Goal: Task Accomplishment & Management: Use online tool/utility

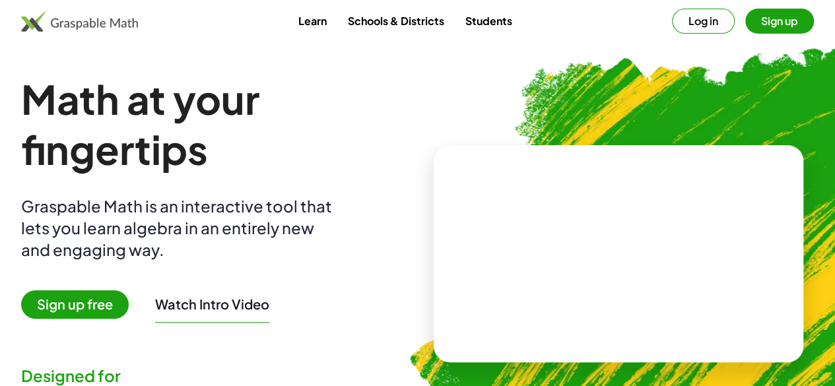
click at [672, 26] on button "Log in" at bounding box center [703, 21] width 63 height 25
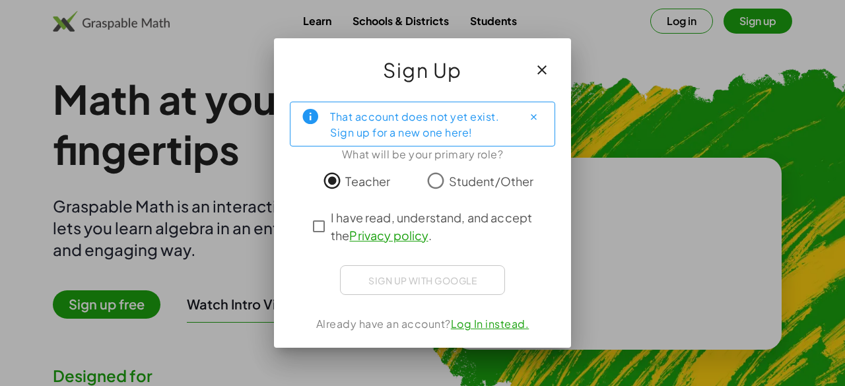
click at [494, 328] on link "Log In instead." at bounding box center [490, 324] width 79 height 14
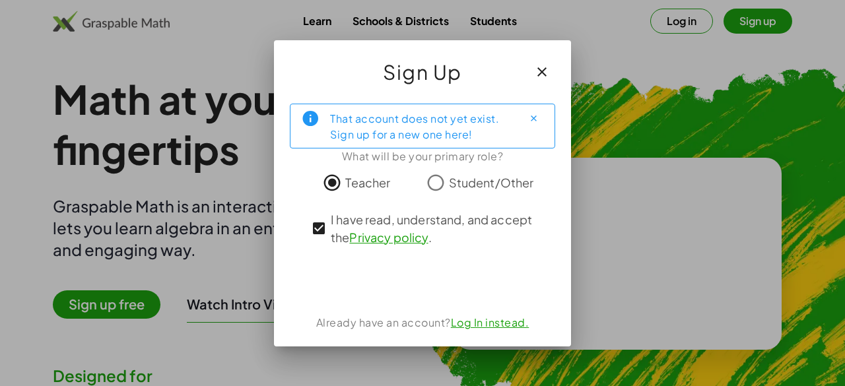
click at [475, 319] on link "Log In instead." at bounding box center [490, 322] width 79 height 14
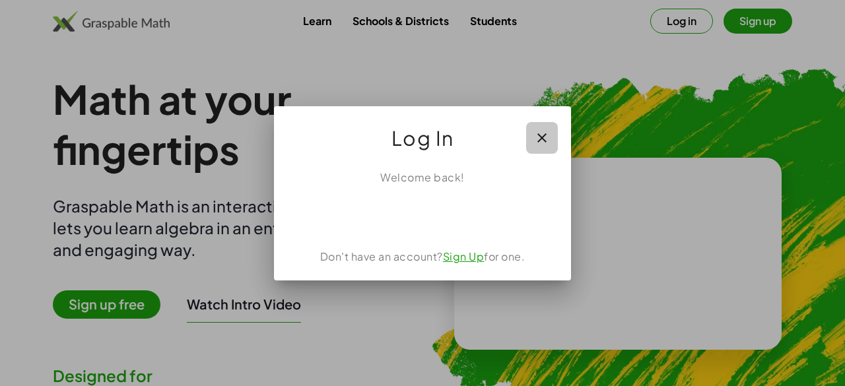
click at [540, 135] on icon "button" at bounding box center [542, 138] width 16 height 16
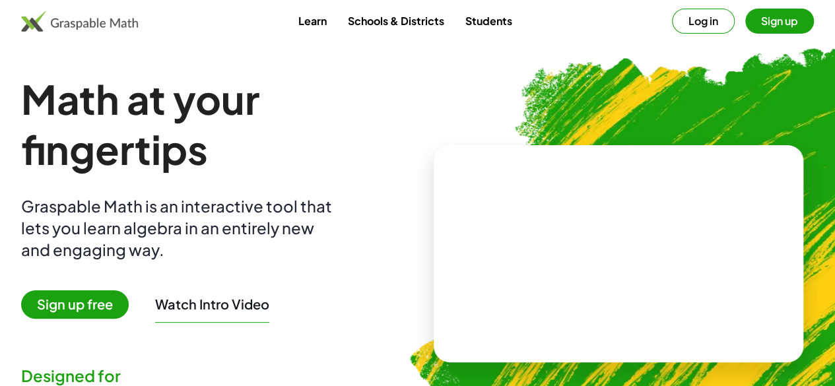
click at [675, 17] on button "Log in" at bounding box center [703, 21] width 63 height 25
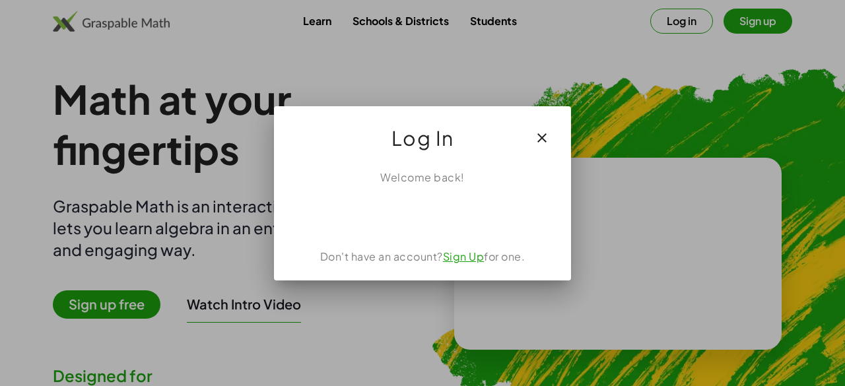
click at [459, 261] on link "Sign Up" at bounding box center [464, 256] width 42 height 14
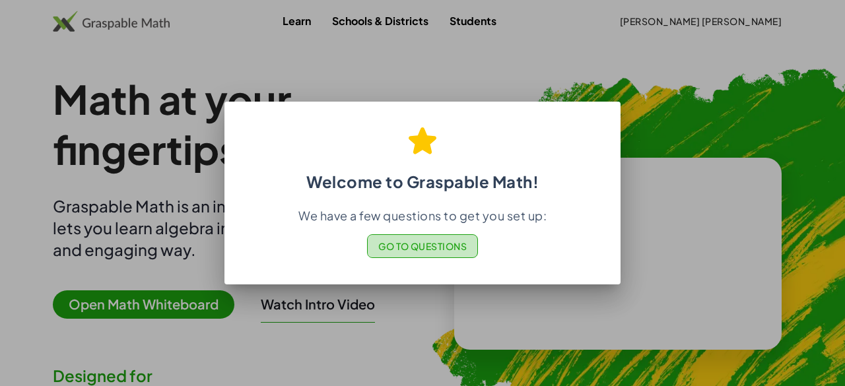
click at [438, 247] on span "Go to Questions" at bounding box center [422, 246] width 89 height 12
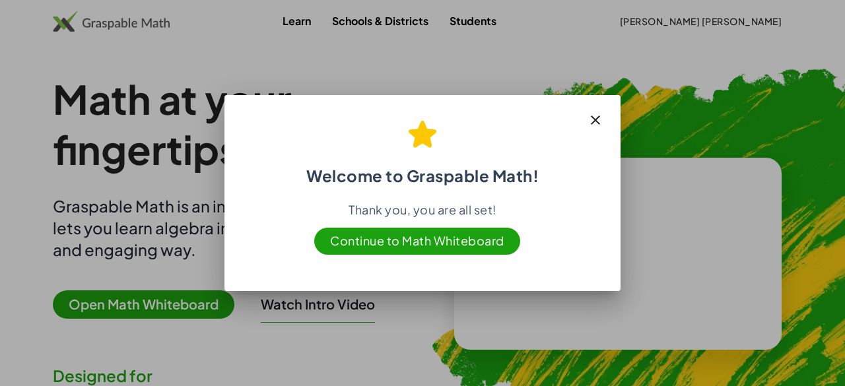
drag, startPoint x: 538, startPoint y: 131, endPoint x: 530, endPoint y: 176, distance: 45.6
click at [530, 176] on h2 "Welcome to Graspable Math!" at bounding box center [422, 146] width 364 height 77
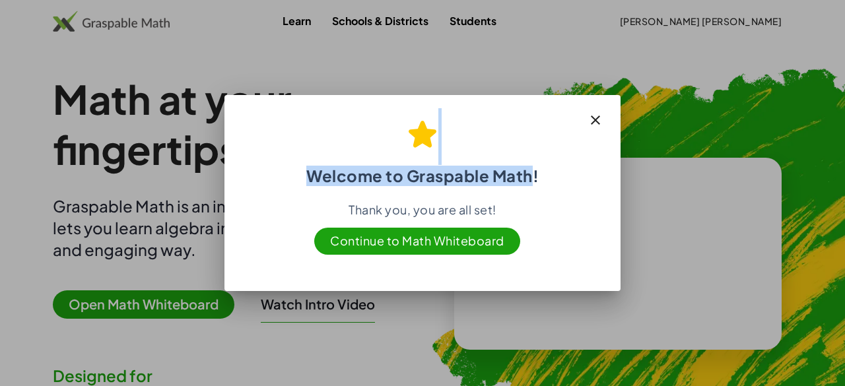
click at [457, 239] on span "Continue to Math Whiteboard" at bounding box center [417, 241] width 206 height 27
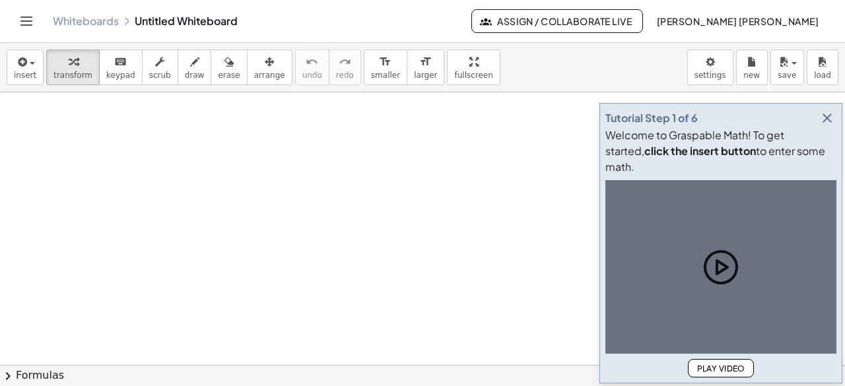
scroll to position [136, 0]
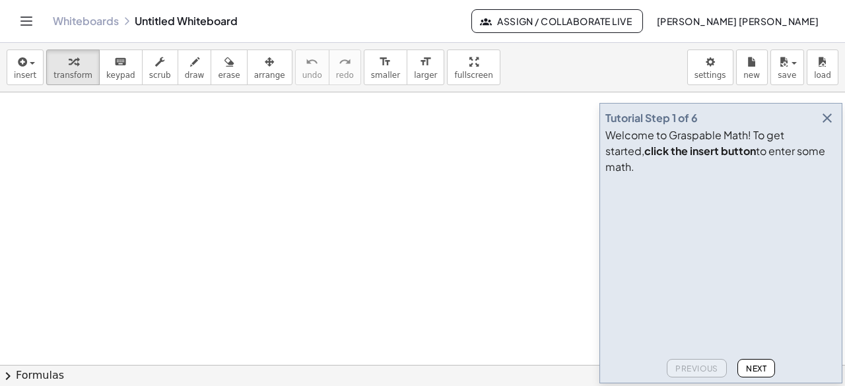
click at [834, 126] on icon "button" at bounding box center [827, 118] width 16 height 16
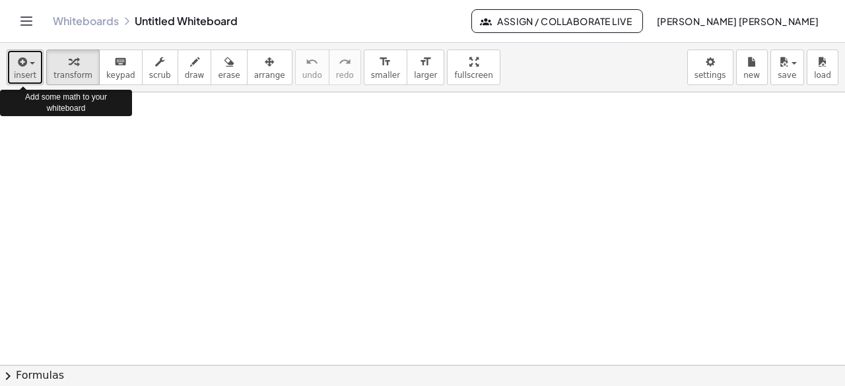
click at [30, 63] on span "button" at bounding box center [32, 63] width 5 height 3
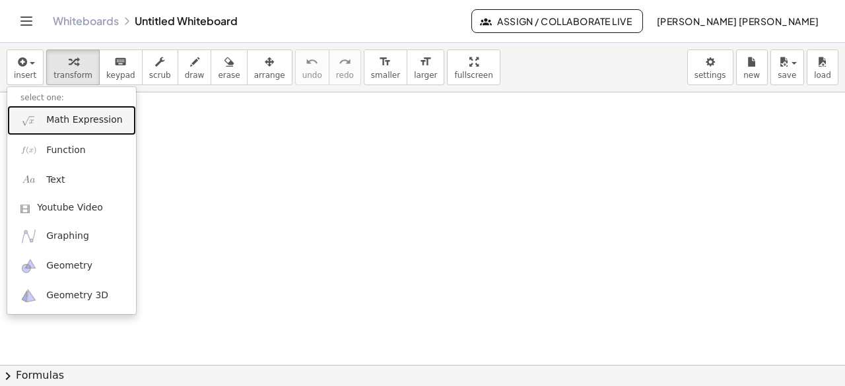
click at [83, 123] on span "Math Expression" at bounding box center [84, 120] width 76 height 13
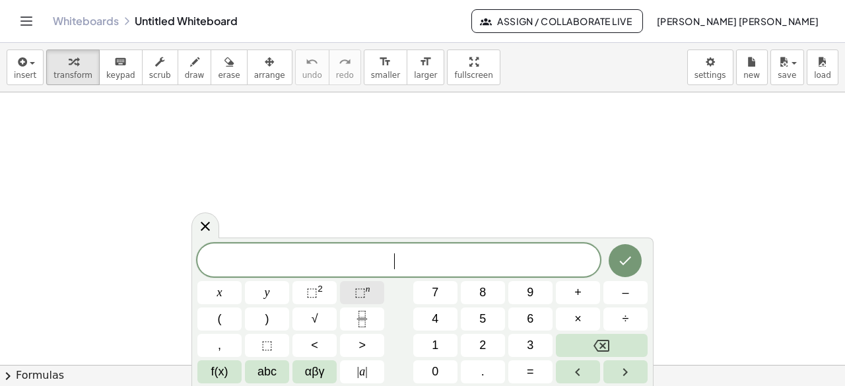
click at [355, 294] on span "⬚" at bounding box center [359, 292] width 11 height 13
click at [487, 347] on button "2" at bounding box center [483, 345] width 44 height 23
click at [437, 295] on span "7" at bounding box center [435, 293] width 7 height 18
click at [367, 292] on sup "n" at bounding box center [368, 289] width 5 height 10
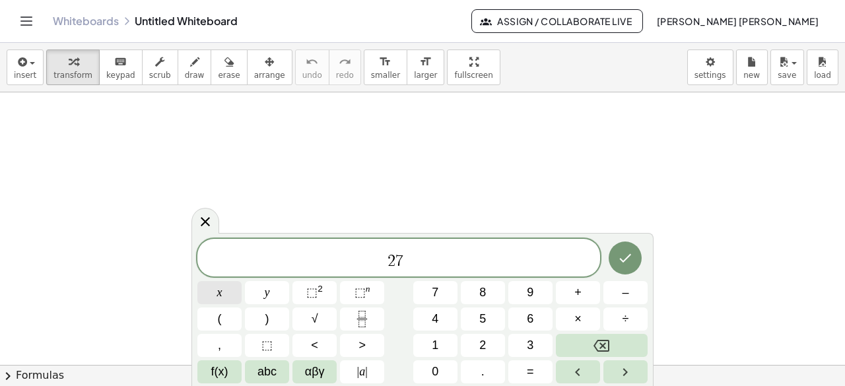
click at [227, 294] on button "x" at bounding box center [219, 292] width 44 height 23
click at [570, 295] on button "+" at bounding box center [578, 292] width 44 height 23
click at [479, 345] on span "2" at bounding box center [482, 346] width 7 height 18
click at [218, 325] on span "(" at bounding box center [220, 319] width 4 height 18
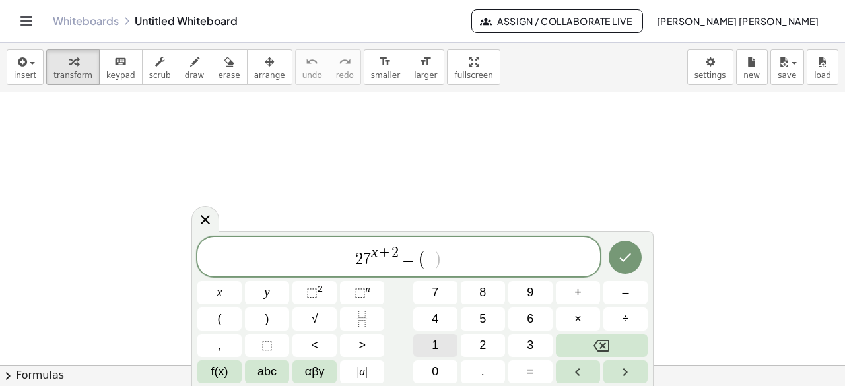
click at [448, 350] on button "1" at bounding box center [435, 345] width 44 height 23
click at [624, 314] on span "÷" at bounding box center [625, 319] width 7 height 18
click at [529, 295] on span "9" at bounding box center [530, 293] width 7 height 18
click at [271, 324] on button ")" at bounding box center [267, 319] width 44 height 23
click at [356, 291] on span "⬚" at bounding box center [359, 292] width 11 height 13
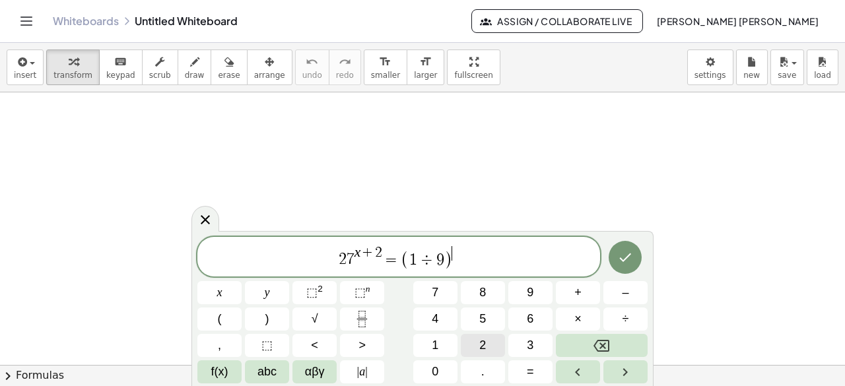
click at [496, 354] on button "2" at bounding box center [483, 345] width 44 height 23
click at [219, 285] on span "x" at bounding box center [219, 293] width 5 height 18
click at [578, 292] on span "+" at bounding box center [577, 293] width 7 height 18
click at [448, 325] on button "4" at bounding box center [435, 319] width 44 height 23
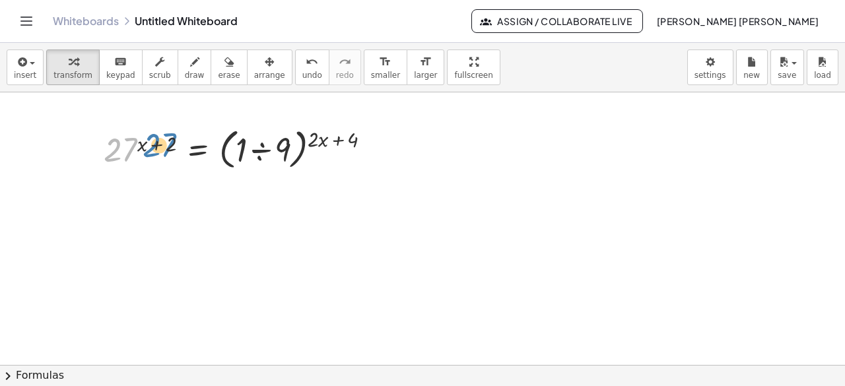
drag, startPoint x: 129, startPoint y: 151, endPoint x: 168, endPoint y: 147, distance: 39.2
click at [168, 147] on div at bounding box center [242, 148] width 290 height 50
click at [373, 147] on div at bounding box center [374, 149] width 15 height 15
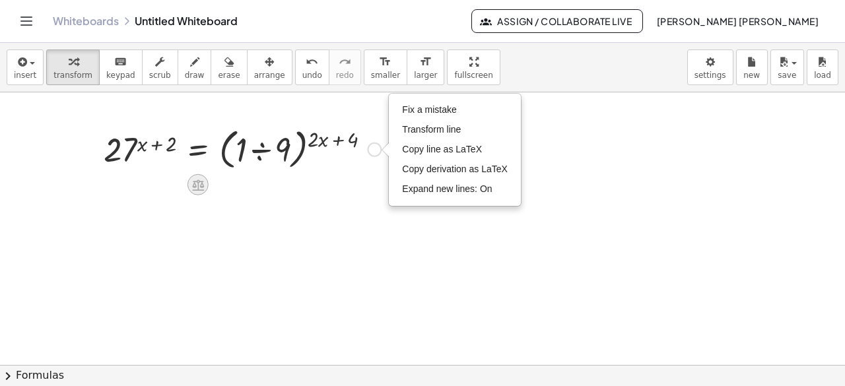
click at [197, 187] on icon at bounding box center [198, 185] width 12 height 11
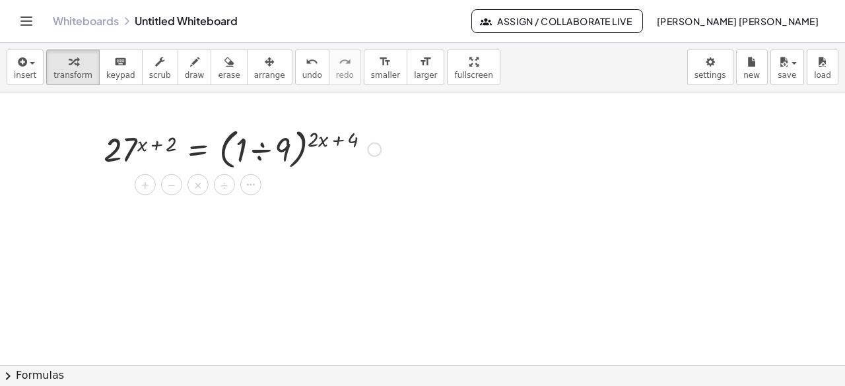
click at [372, 150] on div "Fix a mistake Transform line Copy line as LaTeX Copy derivation as LaTeX Expand…" at bounding box center [374, 149] width 15 height 15
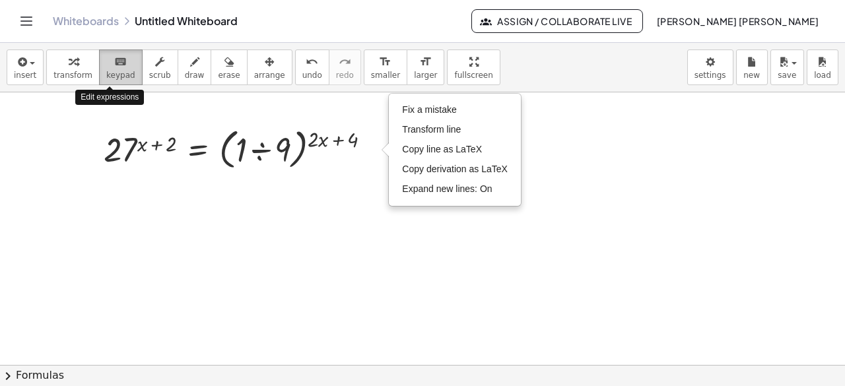
click at [106, 73] on span "keypad" at bounding box center [120, 75] width 29 height 9
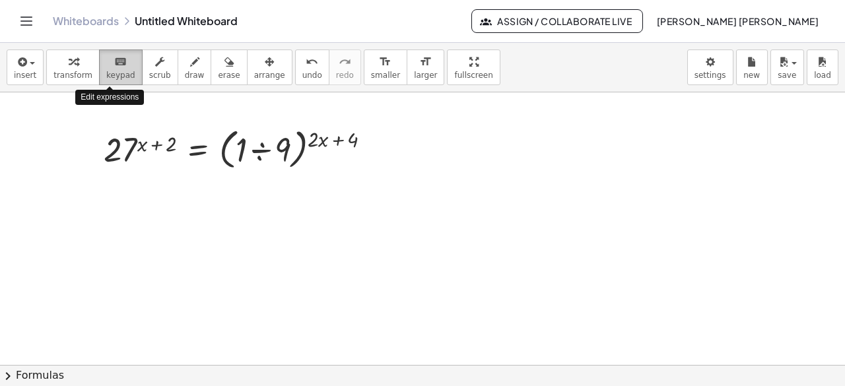
click at [106, 73] on span "keypad" at bounding box center [120, 75] width 29 height 9
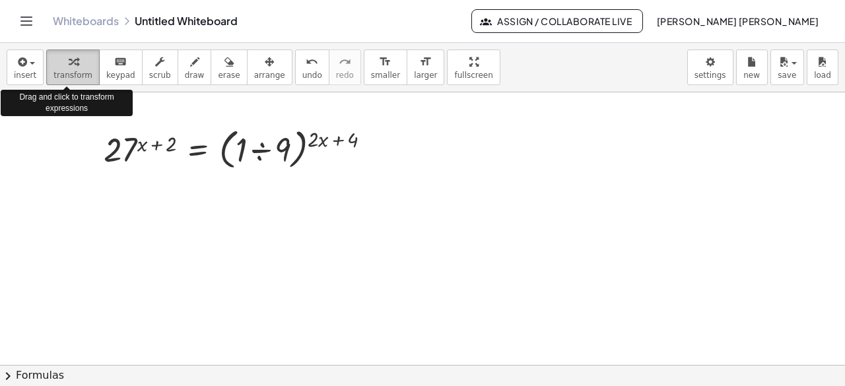
click at [61, 71] on span "transform" at bounding box center [72, 75] width 39 height 9
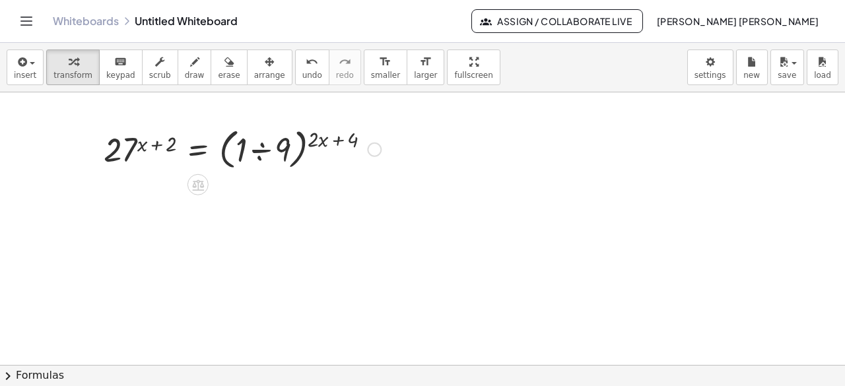
click at [374, 149] on div "Fix a mistake Transform line Copy line as LaTeX Copy derivation as LaTeX Expand…" at bounding box center [374, 149] width 15 height 15
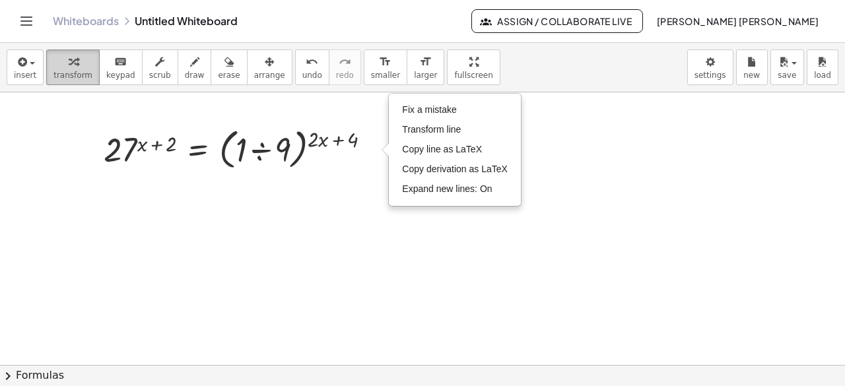
click at [69, 71] on span "transform" at bounding box center [72, 75] width 39 height 9
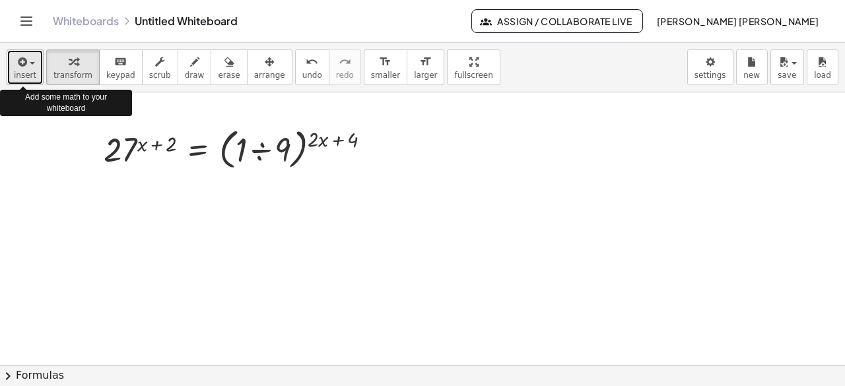
click at [9, 63] on button "insert" at bounding box center [25, 68] width 37 height 36
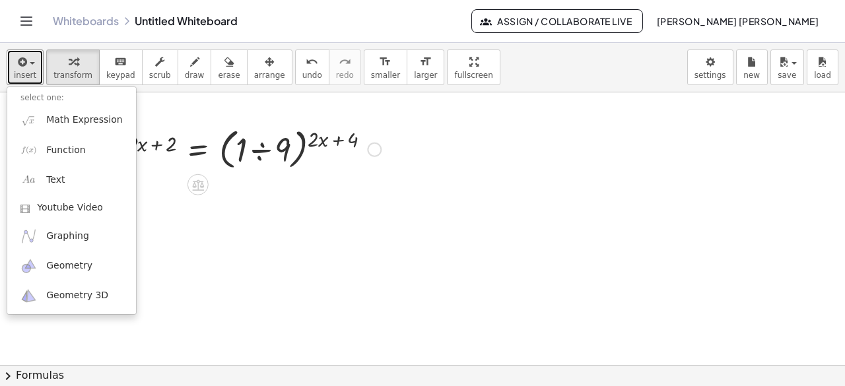
click at [203, 149] on div at bounding box center [242, 148] width 290 height 50
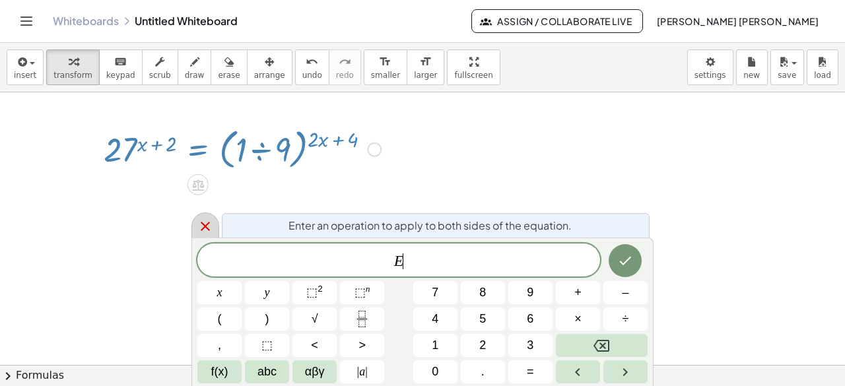
click at [199, 229] on icon at bounding box center [205, 226] width 16 height 16
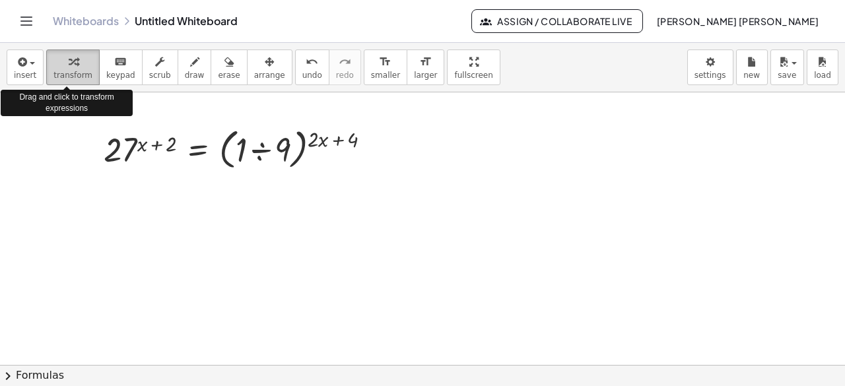
click at [65, 71] on span "transform" at bounding box center [72, 75] width 39 height 9
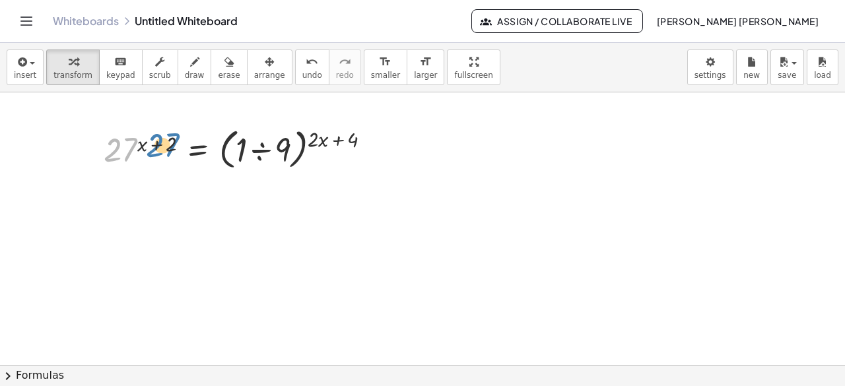
drag, startPoint x: 131, startPoint y: 148, endPoint x: 173, endPoint y: 143, distance: 42.5
click at [173, 143] on div at bounding box center [242, 148] width 290 height 50
drag, startPoint x: 166, startPoint y: 143, endPoint x: 177, endPoint y: 146, distance: 10.9
click at [177, 146] on div at bounding box center [242, 148] width 290 height 50
drag, startPoint x: 151, startPoint y: 145, endPoint x: 135, endPoint y: 146, distance: 15.9
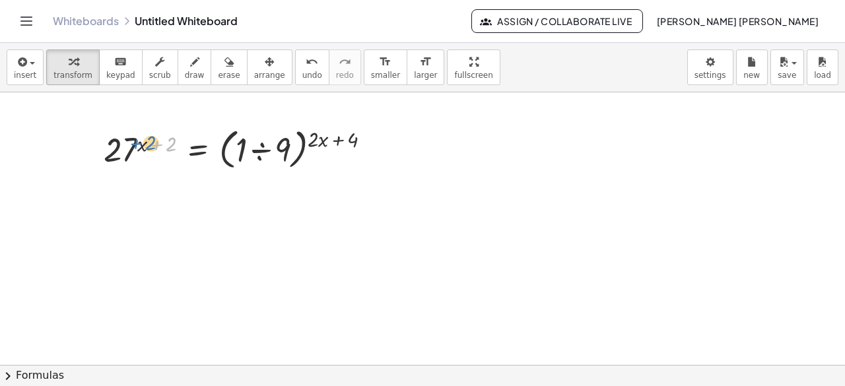
click at [135, 146] on div at bounding box center [242, 148] width 290 height 50
drag, startPoint x: 140, startPoint y: 145, endPoint x: 131, endPoint y: 154, distance: 12.1
click at [131, 154] on div at bounding box center [242, 148] width 290 height 50
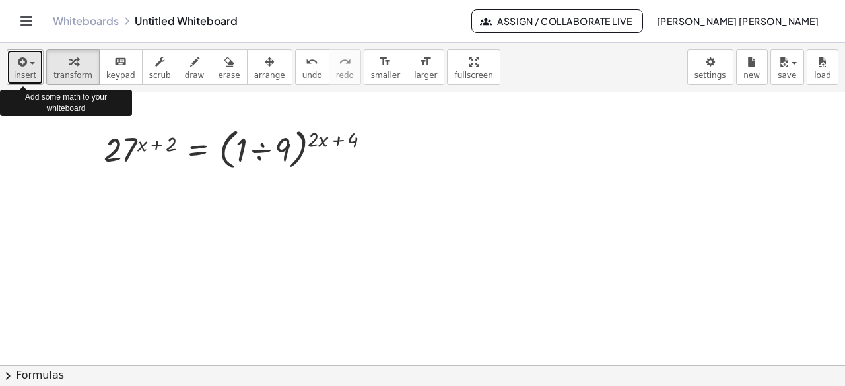
click at [33, 77] on button "insert" at bounding box center [25, 68] width 37 height 36
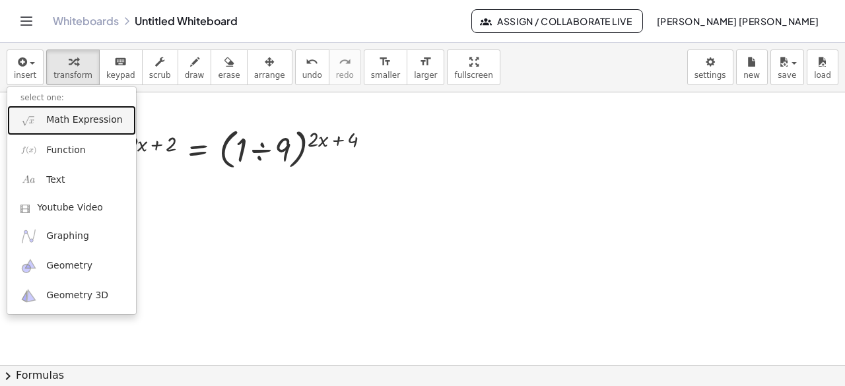
click at [77, 126] on span "Math Expression" at bounding box center [84, 120] width 76 height 13
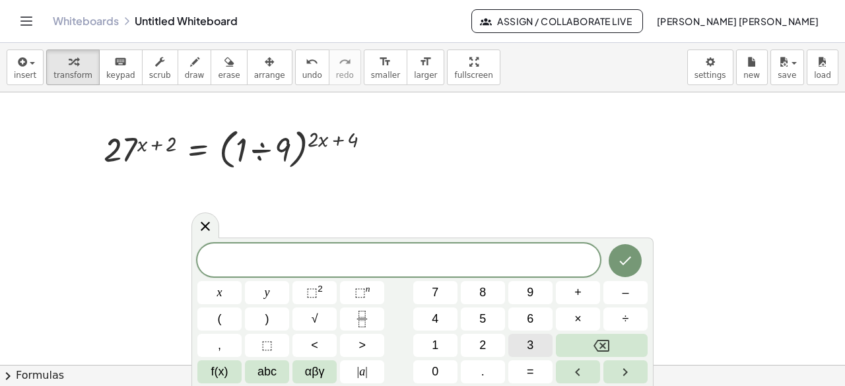
click at [521, 348] on button "3" at bounding box center [530, 345] width 44 height 23
click at [350, 295] on button "⬚ n" at bounding box center [362, 292] width 44 height 23
click at [537, 343] on button "3" at bounding box center [530, 345] width 44 height 23
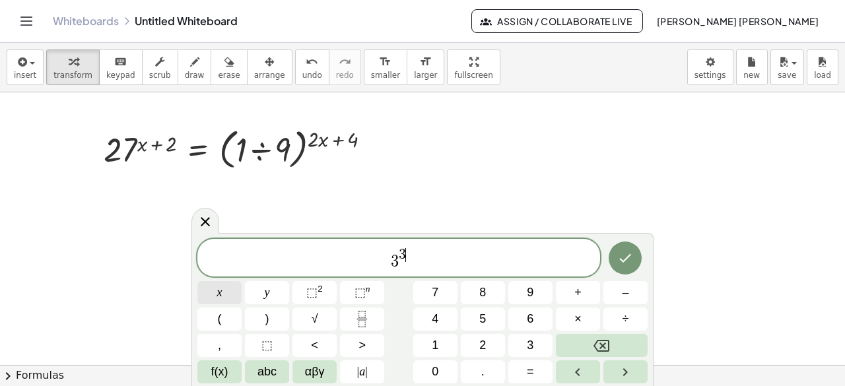
click at [236, 290] on button "x" at bounding box center [219, 292] width 44 height 23
click at [583, 298] on button "+" at bounding box center [578, 292] width 44 height 23
click at [530, 321] on span "6" at bounding box center [530, 319] width 7 height 18
click at [531, 345] on span "3" at bounding box center [530, 346] width 7 height 18
click at [616, 295] on button "–" at bounding box center [625, 292] width 44 height 23
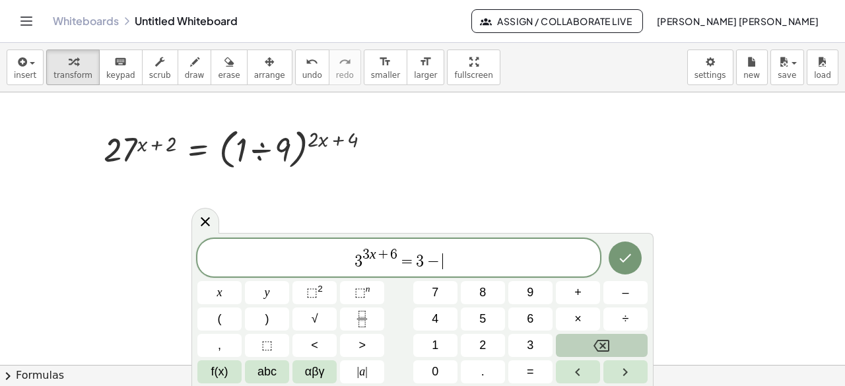
click at [603, 342] on icon "Backspace" at bounding box center [601, 346] width 16 height 16
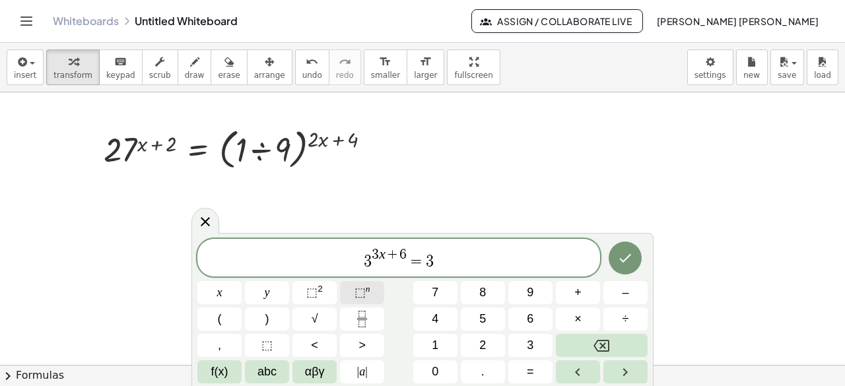
click at [372, 292] on button "⬚ n" at bounding box center [362, 292] width 44 height 23
click at [630, 292] on button "–" at bounding box center [625, 292] width 44 height 23
click at [434, 317] on span "4" at bounding box center [435, 319] width 7 height 18
click at [228, 286] on button "x" at bounding box center [219, 292] width 44 height 23
click at [627, 292] on span "–" at bounding box center [625, 293] width 7 height 18
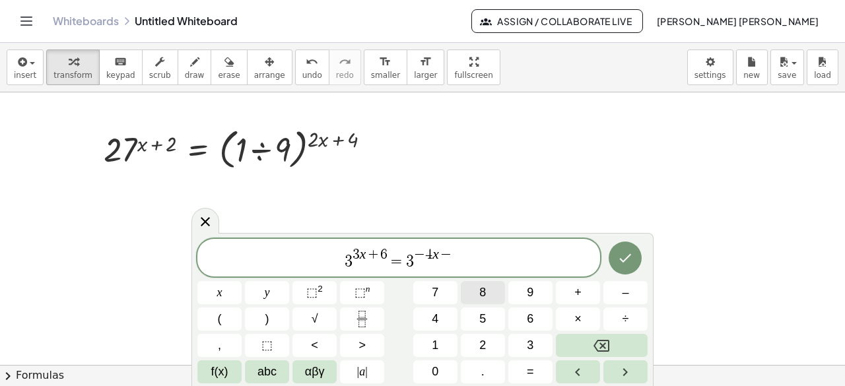
click at [480, 287] on span "8" at bounding box center [482, 293] width 7 height 18
click at [626, 268] on button "Done" at bounding box center [625, 258] width 33 height 33
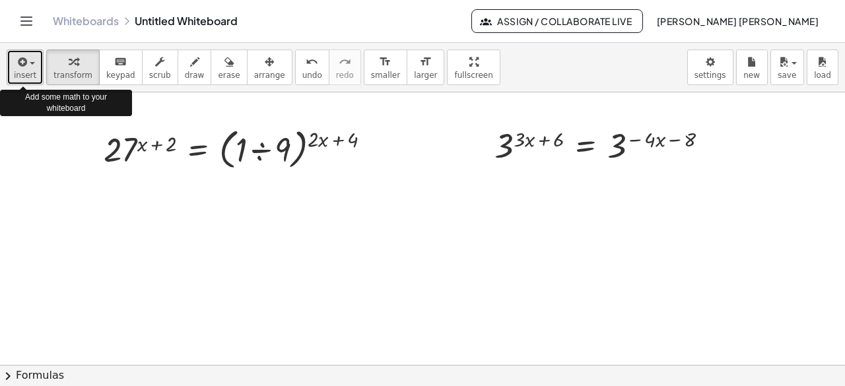
click at [30, 77] on span "insert" at bounding box center [25, 75] width 22 height 9
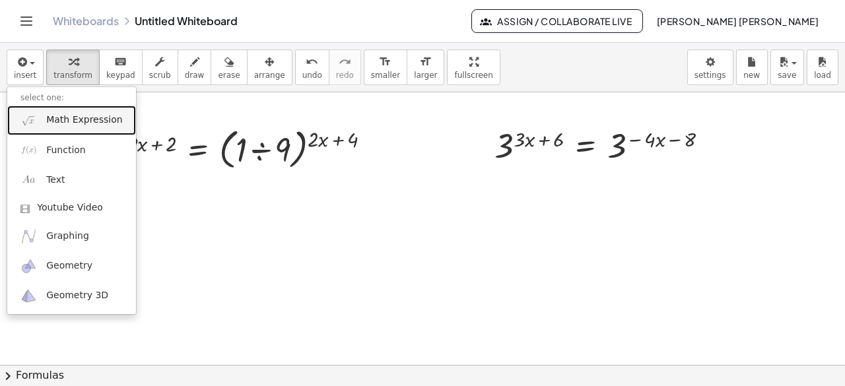
click at [78, 119] on span "Math Expression" at bounding box center [84, 120] width 76 height 13
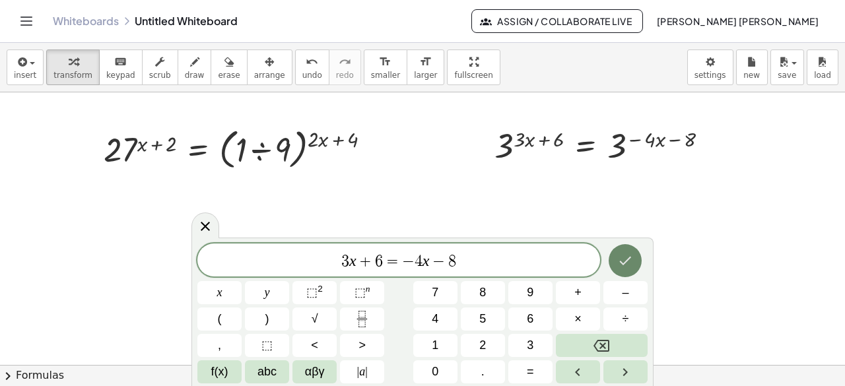
click at [627, 259] on icon "Done" at bounding box center [626, 261] width 12 height 9
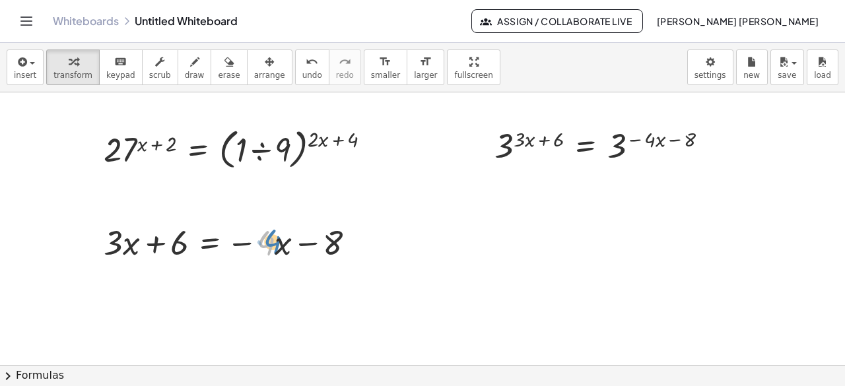
drag, startPoint x: 271, startPoint y: 240, endPoint x: 278, endPoint y: 238, distance: 6.7
click at [278, 238] on div at bounding box center [234, 241] width 275 height 45
drag, startPoint x: 267, startPoint y: 242, endPoint x: 139, endPoint y: 257, distance: 128.3
click at [139, 257] on div at bounding box center [234, 241] width 275 height 45
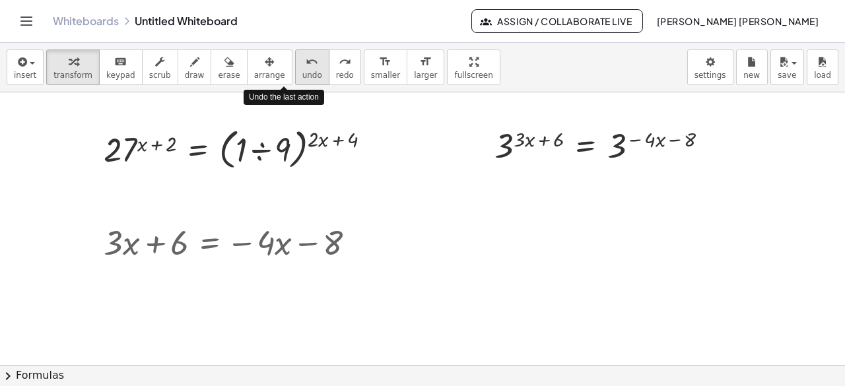
click at [302, 71] on span "undo" at bounding box center [312, 75] width 20 height 9
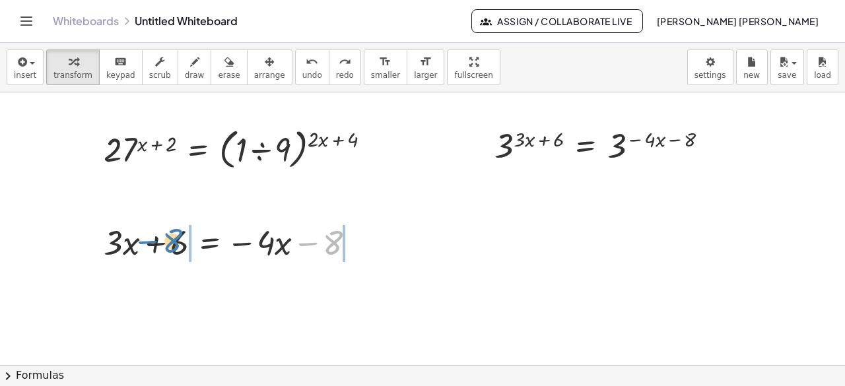
drag, startPoint x: 329, startPoint y: 239, endPoint x: 169, endPoint y: 238, distance: 160.4
click at [169, 238] on div at bounding box center [234, 241] width 275 height 45
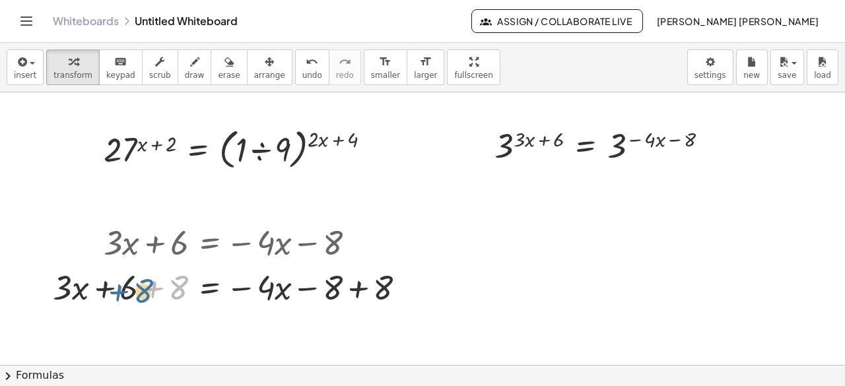
drag, startPoint x: 170, startPoint y: 284, endPoint x: 135, endPoint y: 288, distance: 35.9
click at [135, 288] on div at bounding box center [234, 286] width 377 height 45
drag, startPoint x: 129, startPoint y: 288, endPoint x: 188, endPoint y: 288, distance: 59.4
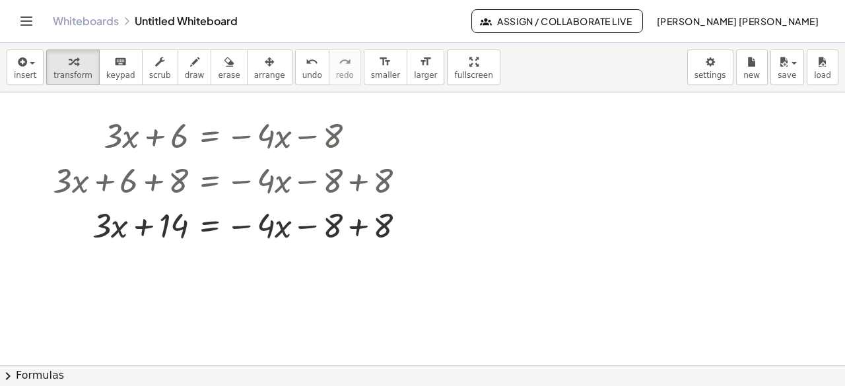
scroll to position [244, 0]
drag, startPoint x: 331, startPoint y: 226, endPoint x: 383, endPoint y: 228, distance: 51.5
drag, startPoint x: 108, startPoint y: 226, endPoint x: 126, endPoint y: 226, distance: 17.8
click at [126, 226] on div at bounding box center [234, 223] width 377 height 45
click at [296, 223] on div at bounding box center [294, 225] width 15 height 15
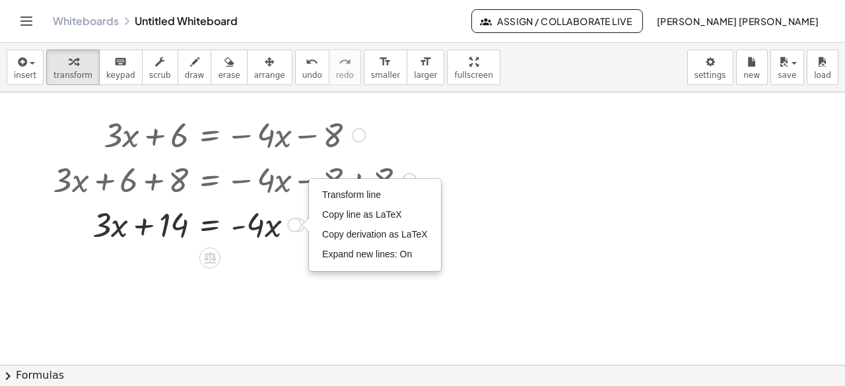
click at [296, 223] on div "Transform line Copy line as LaTeX Copy derivation as LaTeX Expand new lines: On" at bounding box center [294, 225] width 15 height 15
click at [246, 228] on div at bounding box center [234, 223] width 377 height 45
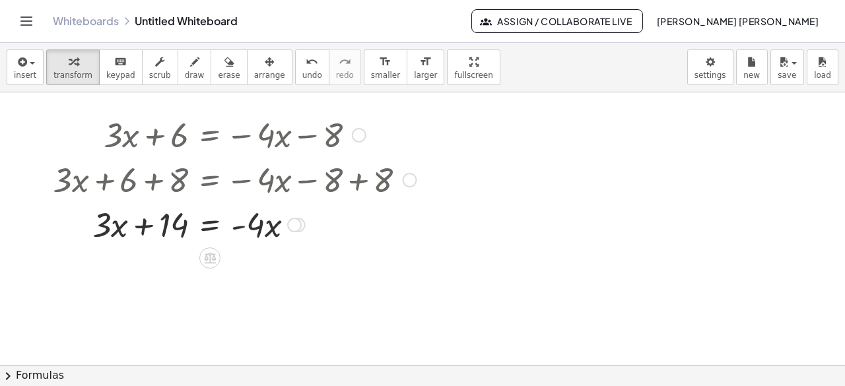
click at [264, 230] on div at bounding box center [234, 223] width 377 height 45
click at [259, 225] on div at bounding box center [234, 223] width 377 height 45
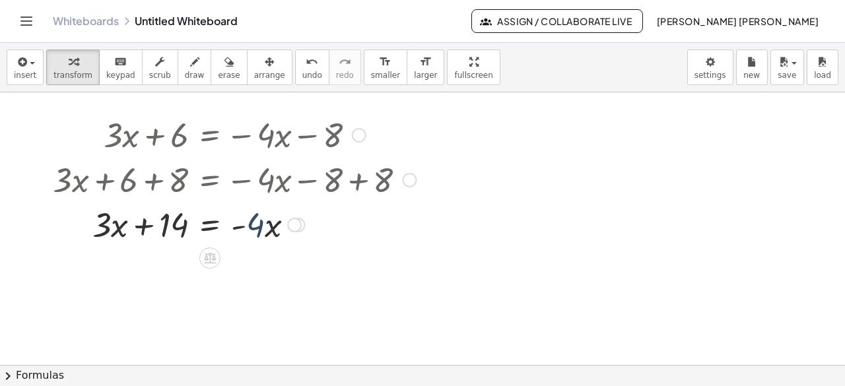
click at [259, 225] on div at bounding box center [234, 223] width 377 height 45
drag, startPoint x: 110, startPoint y: 222, endPoint x: 334, endPoint y: 223, distance: 224.4
click at [334, 223] on div at bounding box center [234, 223] width 377 height 45
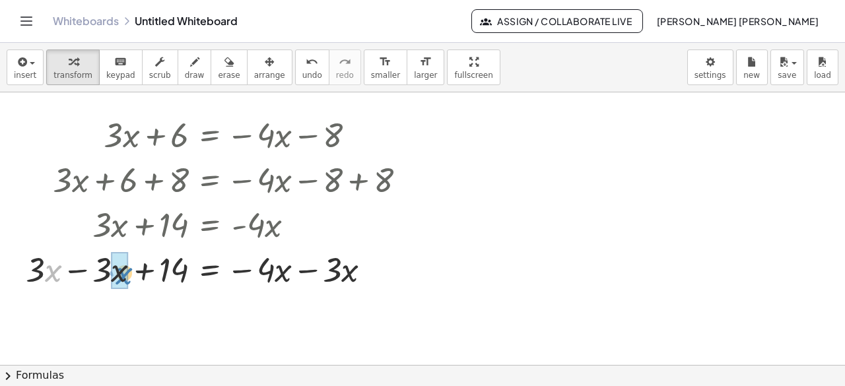
drag, startPoint x: 48, startPoint y: 273, endPoint x: 119, endPoint y: 275, distance: 71.3
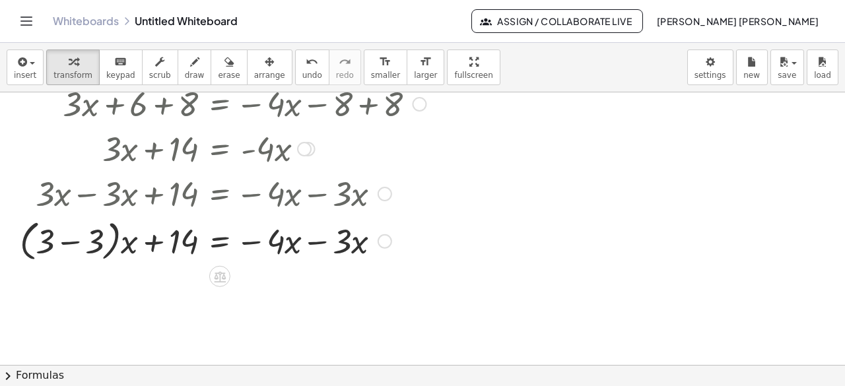
scroll to position [327, 0]
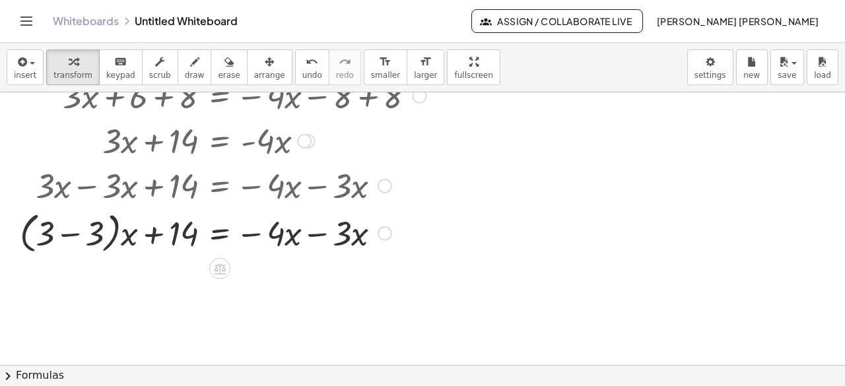
click at [49, 237] on div at bounding box center [222, 232] width 419 height 50
drag, startPoint x: 94, startPoint y: 234, endPoint x: 55, endPoint y: 234, distance: 38.3
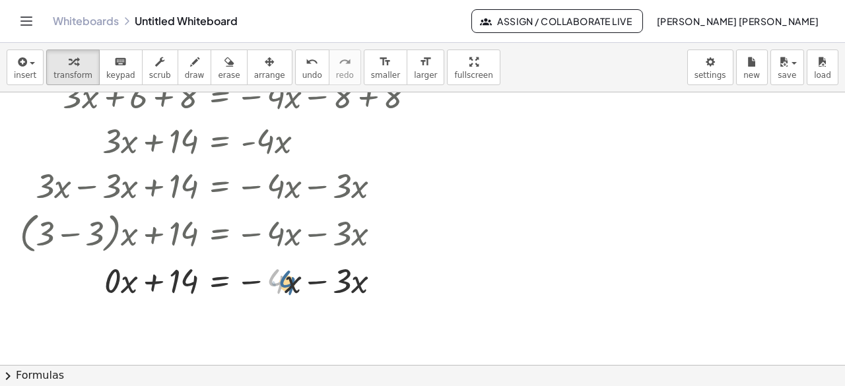
drag, startPoint x: 277, startPoint y: 278, endPoint x: 290, endPoint y: 280, distance: 12.7
click at [290, 280] on div at bounding box center [222, 279] width 419 height 45
drag, startPoint x: 284, startPoint y: 285, endPoint x: 352, endPoint y: 279, distance: 68.9
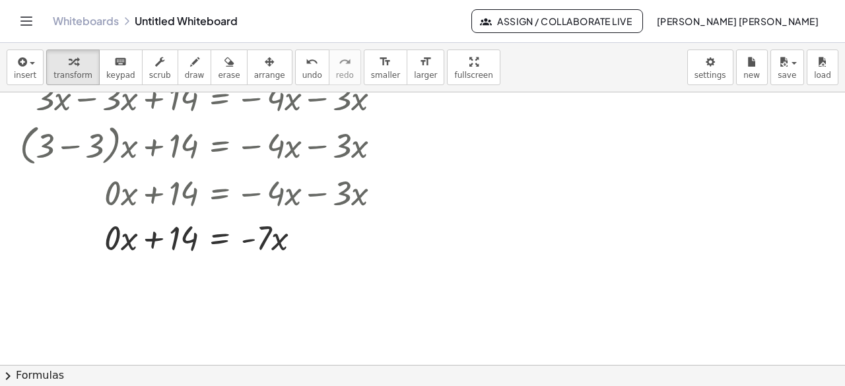
scroll to position [419, 0]
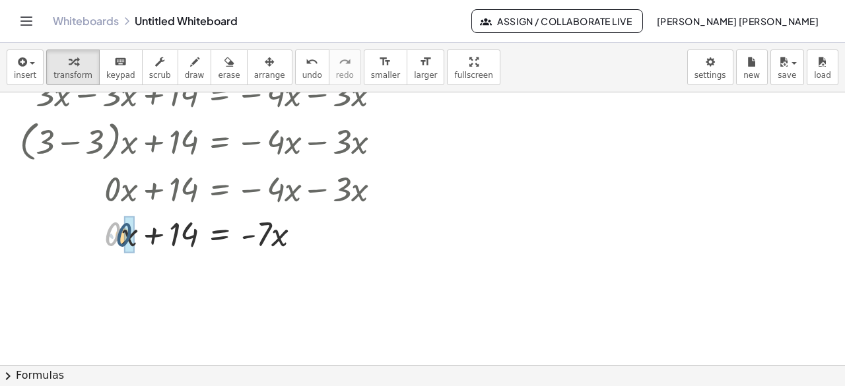
drag, startPoint x: 114, startPoint y: 234, endPoint x: 125, endPoint y: 235, distance: 11.3
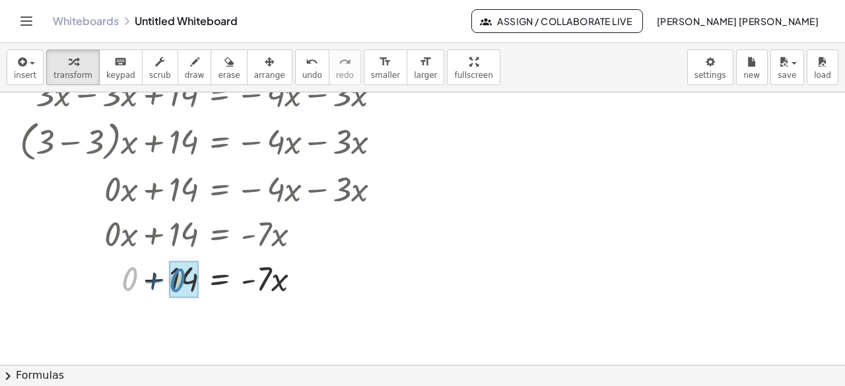
drag, startPoint x: 135, startPoint y: 274, endPoint x: 182, endPoint y: 276, distance: 47.6
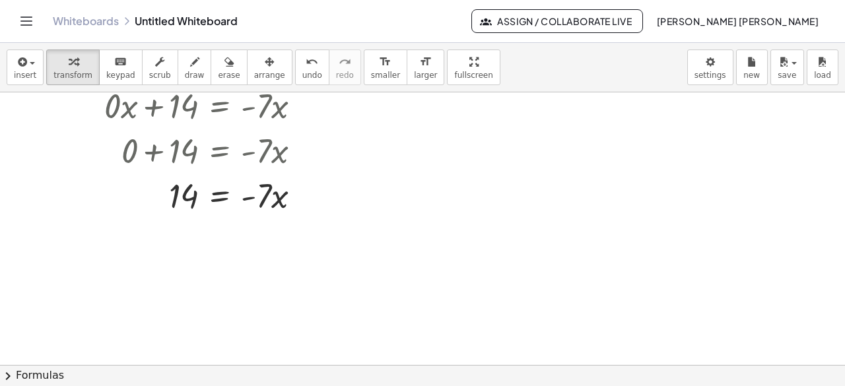
scroll to position [548, 0]
click at [261, 197] on div at bounding box center [222, 193] width 419 height 45
drag, startPoint x: 267, startPoint y: 190, endPoint x: 203, endPoint y: 239, distance: 80.0
click at [203, 239] on div "27 ( + x + 2 ) = ( · 1 ÷ 9 ) ( + · 2 · x + 4 ) Fix a mistake Transform line Cop…" at bounding box center [422, 92] width 845 height 1095
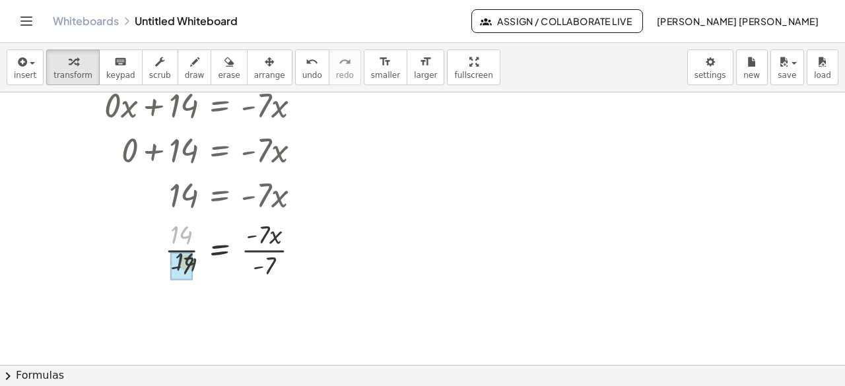
drag, startPoint x: 183, startPoint y: 232, endPoint x: 188, endPoint y: 263, distance: 30.8
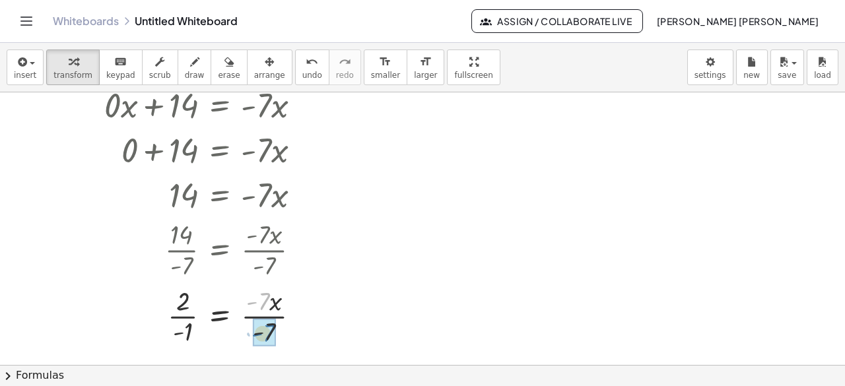
drag, startPoint x: 263, startPoint y: 296, endPoint x: 268, endPoint y: 329, distance: 33.4
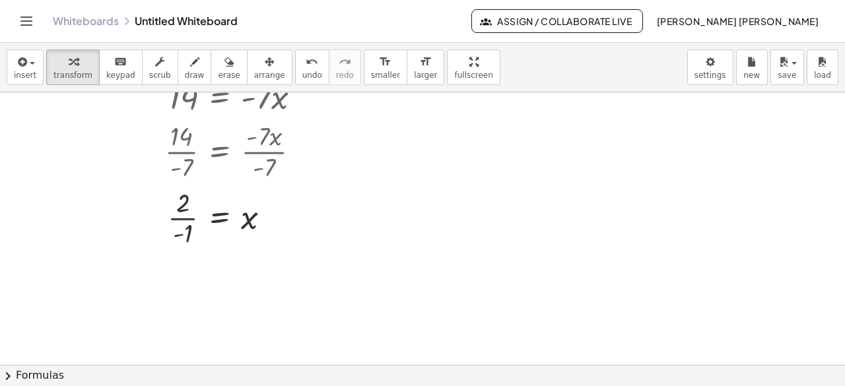
scroll to position [647, 0]
drag, startPoint x: 183, startPoint y: 201, endPoint x: 190, endPoint y: 228, distance: 27.4
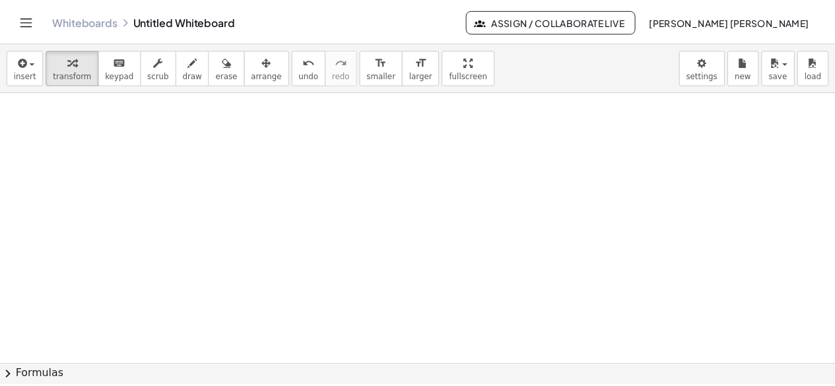
scroll to position [919, 0]
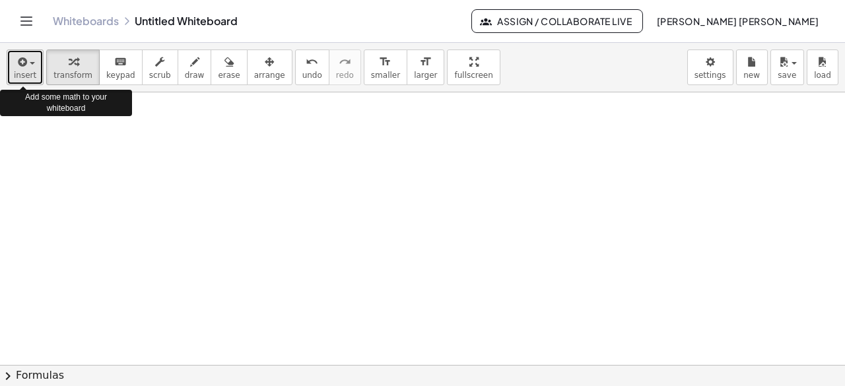
click at [37, 67] on button "insert" at bounding box center [25, 68] width 37 height 36
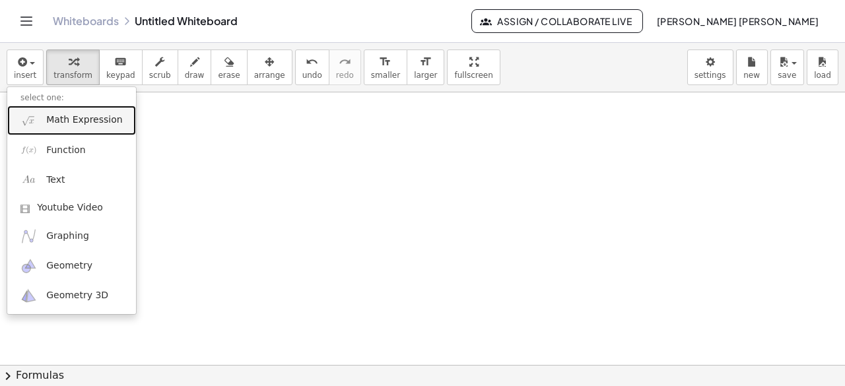
click at [64, 116] on span "Math Expression" at bounding box center [84, 120] width 76 height 13
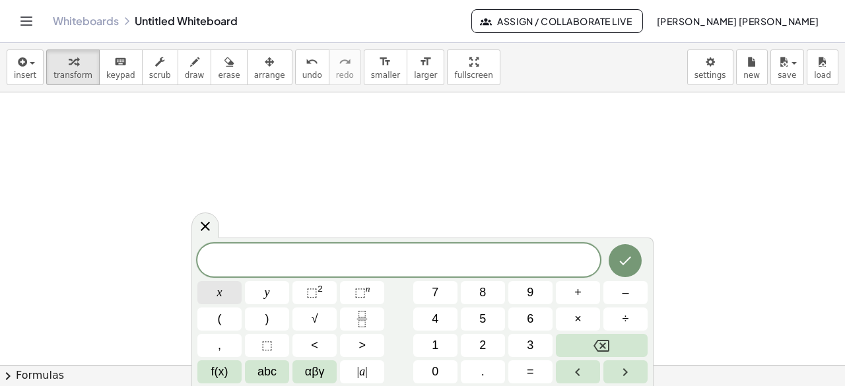
click at [219, 293] on span "x" at bounding box center [219, 293] width 5 height 18
click at [305, 294] on button "⬚ 2" at bounding box center [314, 292] width 44 height 23
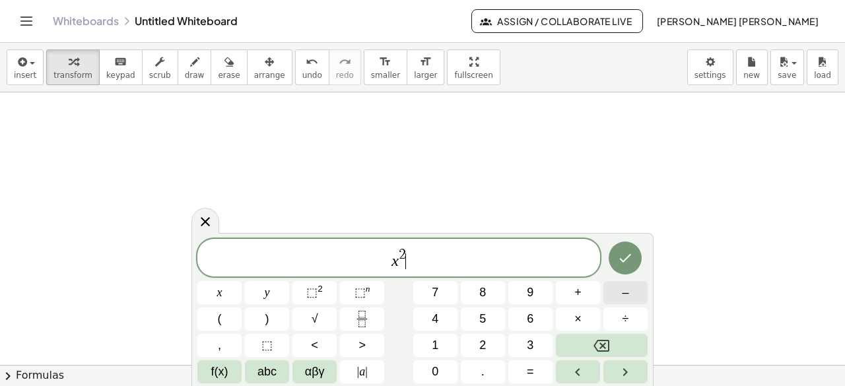
click at [630, 294] on button "–" at bounding box center [625, 292] width 44 height 23
click at [496, 324] on button "5" at bounding box center [483, 319] width 44 height 23
click at [232, 299] on button "x" at bounding box center [219, 292] width 44 height 23
click at [623, 266] on button "Done" at bounding box center [625, 258] width 33 height 33
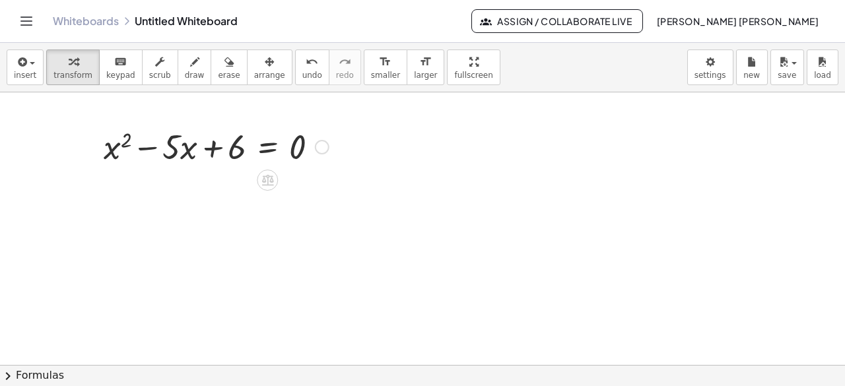
click at [316, 147] on div at bounding box center [322, 147] width 15 height 15
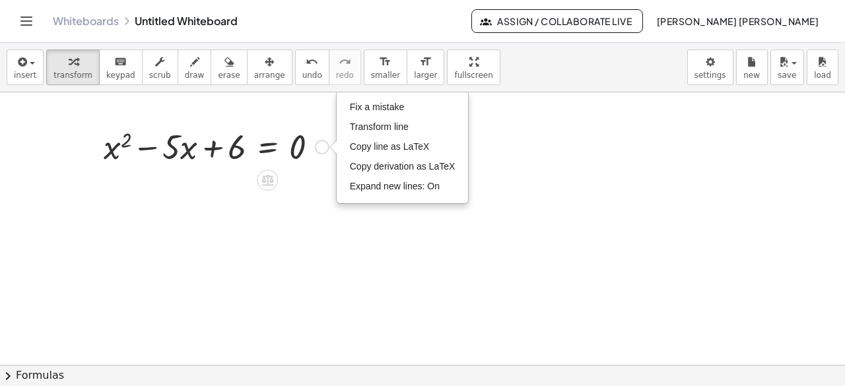
click at [316, 147] on div "Fix a mistake Transform line Copy line as LaTeX Copy derivation as LaTeX Expand…" at bounding box center [322, 147] width 15 height 15
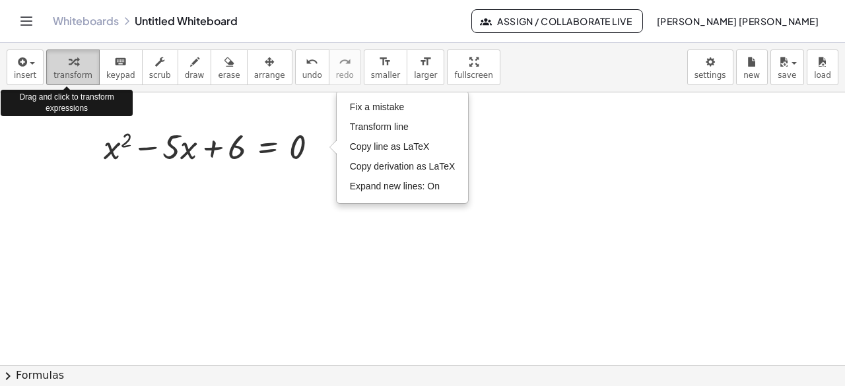
click at [69, 57] on icon "button" at bounding box center [73, 62] width 9 height 16
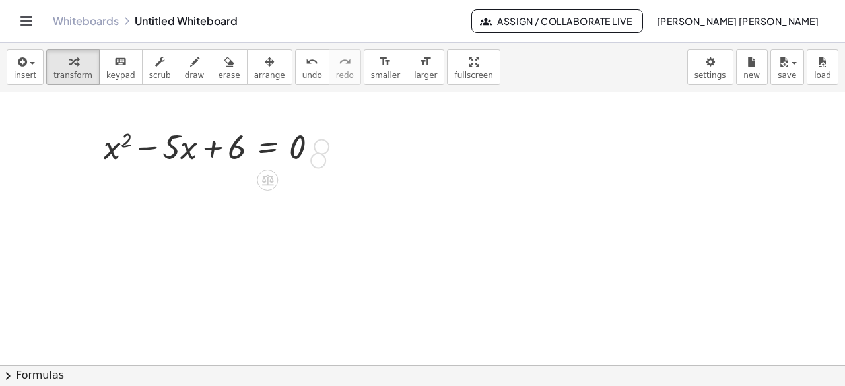
drag, startPoint x: 325, startPoint y: 149, endPoint x: 319, endPoint y: 165, distance: 17.5
click at [267, 147] on div "+ x 2 − · 5 · x + 6 = 0 Fix a mistake Transform line Copy line as LaTeX Copy de…" at bounding box center [267, 147] width 0 height 0
click at [70, 67] on icon "button" at bounding box center [73, 62] width 9 height 16
click at [121, 151] on div at bounding box center [216, 145] width 238 height 45
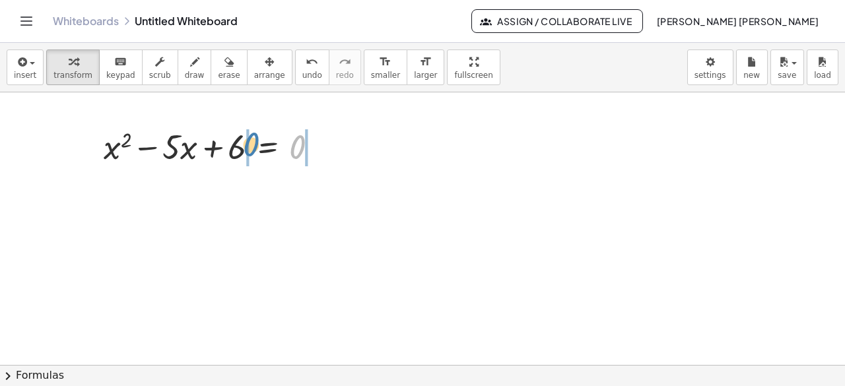
drag, startPoint x: 296, startPoint y: 145, endPoint x: 249, endPoint y: 143, distance: 46.9
click at [249, 143] on div at bounding box center [216, 145] width 238 height 45
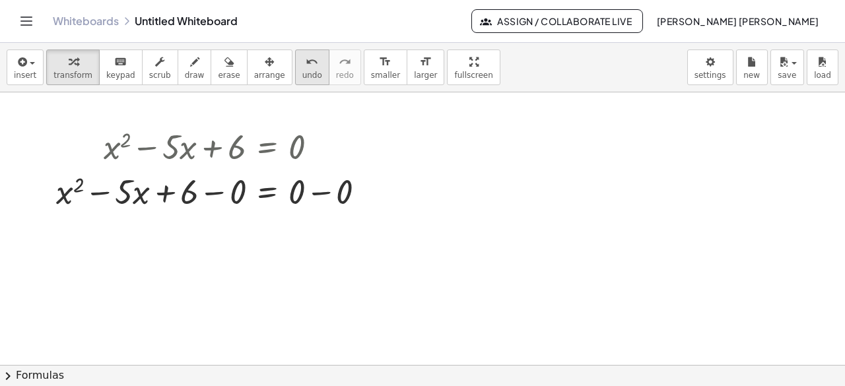
click at [306, 68] on icon "undo" at bounding box center [312, 62] width 13 height 16
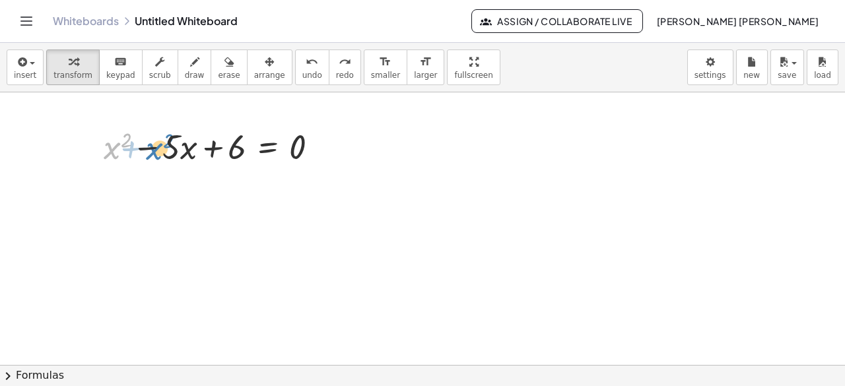
drag, startPoint x: 116, startPoint y: 150, endPoint x: 158, endPoint y: 150, distance: 42.2
click at [158, 150] on div at bounding box center [216, 145] width 238 height 45
click at [183, 149] on div at bounding box center [216, 145] width 238 height 45
drag, startPoint x: 116, startPoint y: 150, endPoint x: 116, endPoint y: 179, distance: 28.4
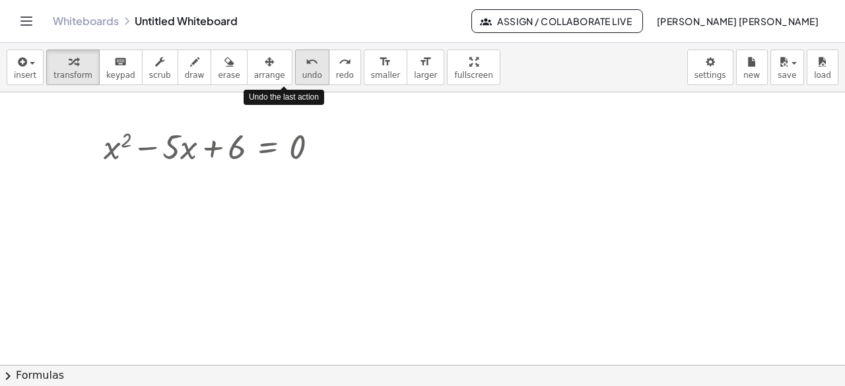
click at [295, 68] on button "undo undo" at bounding box center [312, 68] width 34 height 36
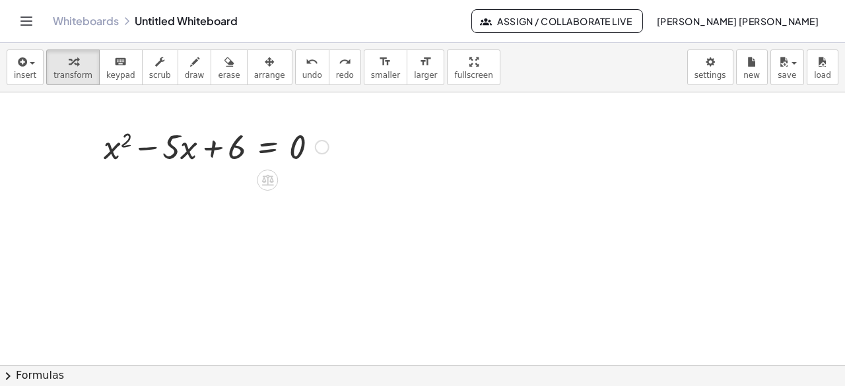
click at [265, 152] on div at bounding box center [216, 145] width 238 height 45
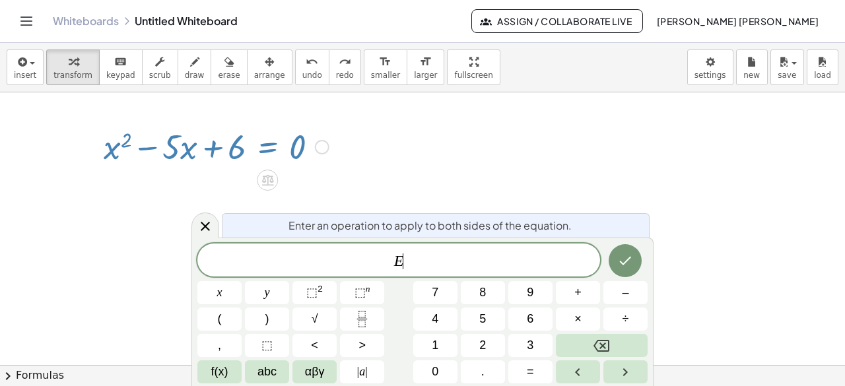
click at [265, 152] on div at bounding box center [216, 145] width 238 height 45
click at [201, 226] on icon at bounding box center [205, 226] width 16 height 16
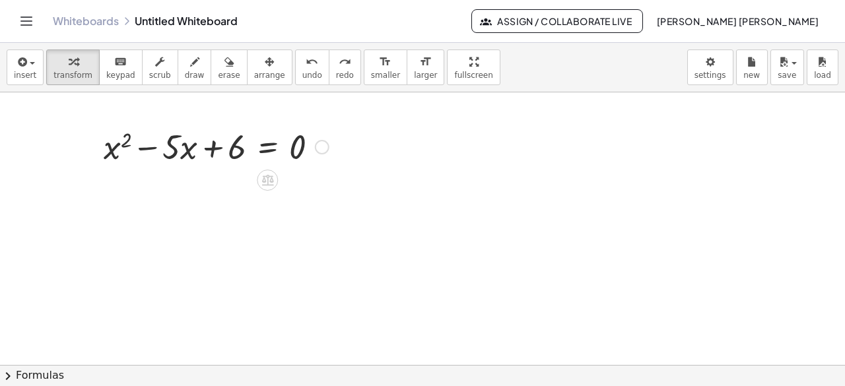
click at [326, 146] on div at bounding box center [322, 147] width 15 height 15
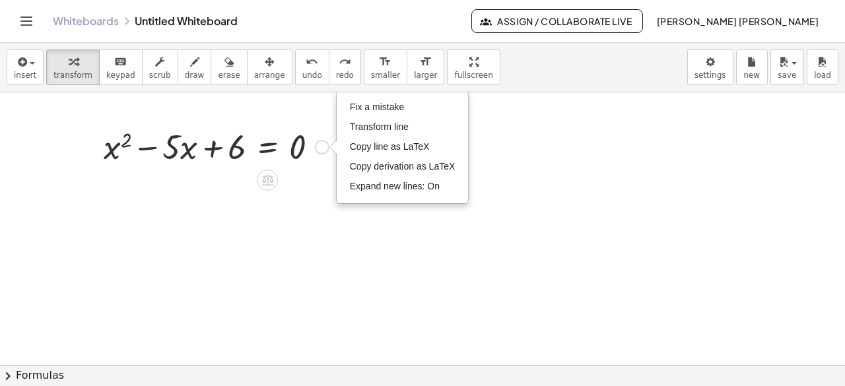
click at [326, 146] on div "Fix a mistake Transform line Copy line as LaTeX Copy derivation as LaTeX Expand…" at bounding box center [322, 147] width 15 height 15
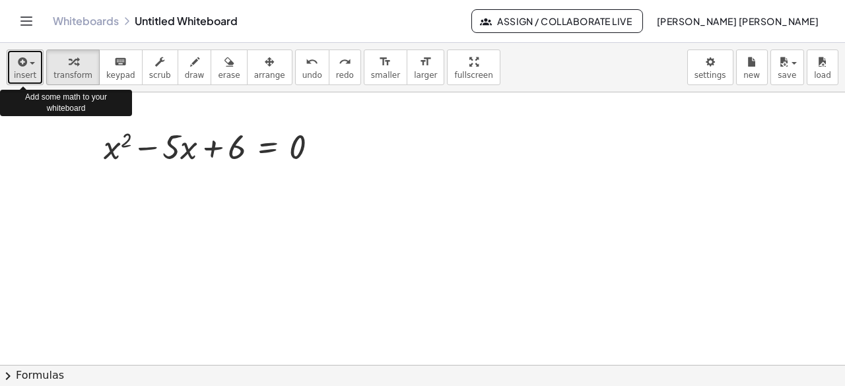
click at [28, 66] on div "button" at bounding box center [25, 61] width 22 height 16
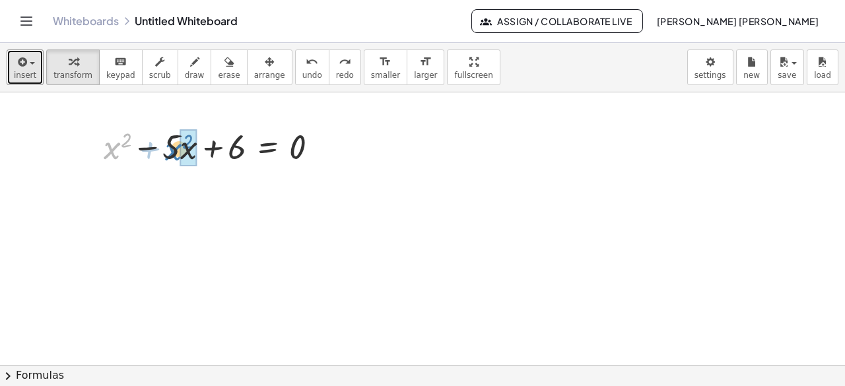
drag, startPoint x: 114, startPoint y: 145, endPoint x: 175, endPoint y: 146, distance: 61.4
click at [175, 146] on div at bounding box center [216, 145] width 238 height 45
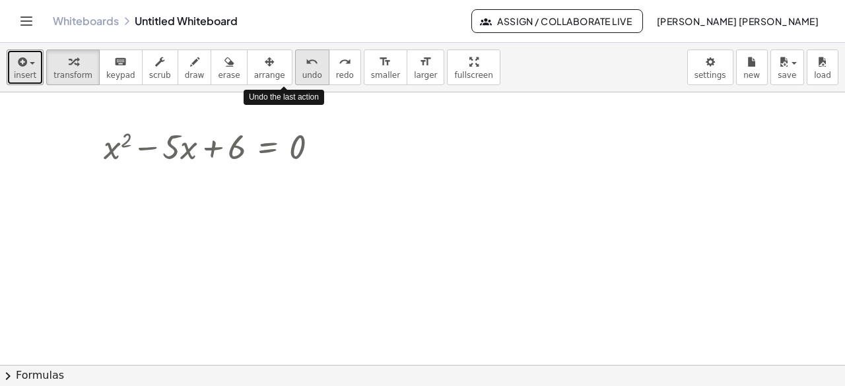
click at [306, 61] on icon "undo" at bounding box center [312, 62] width 13 height 16
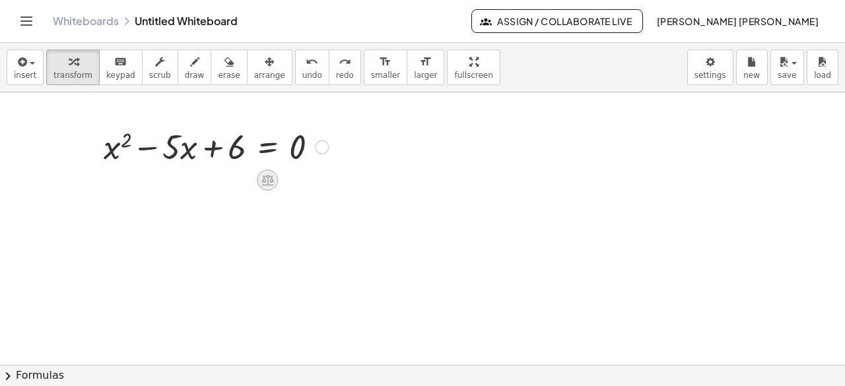
click at [267, 180] on icon at bounding box center [267, 180] width 12 height 11
click at [267, 180] on span "×" at bounding box center [267, 180] width 8 height 19
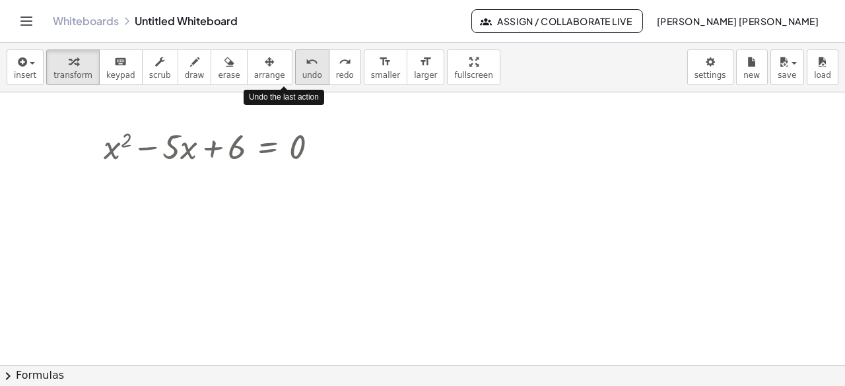
click at [302, 71] on span "undo" at bounding box center [312, 75] width 20 height 9
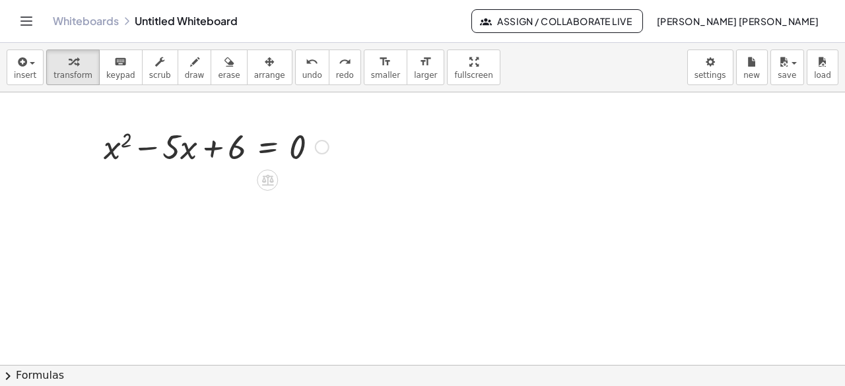
click at [322, 149] on div at bounding box center [322, 147] width 15 height 15
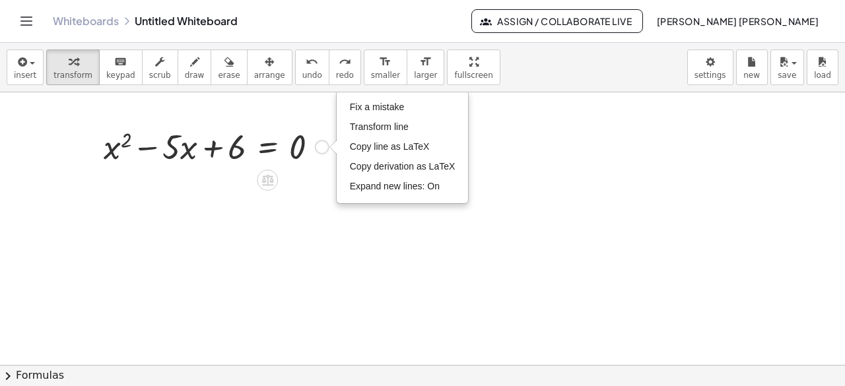
click at [322, 149] on div "Fix a mistake Transform line Copy line as LaTeX Copy derivation as LaTeX Expand…" at bounding box center [322, 147] width 15 height 15
drag, startPoint x: 322, startPoint y: 149, endPoint x: 224, endPoint y: 152, distance: 97.8
click at [267, 147] on div "+ x 2 − · 5 · x + 6 = 0 Fix a mistake Transform line Copy line as LaTeX Copy de…" at bounding box center [267, 147] width 0 height 0
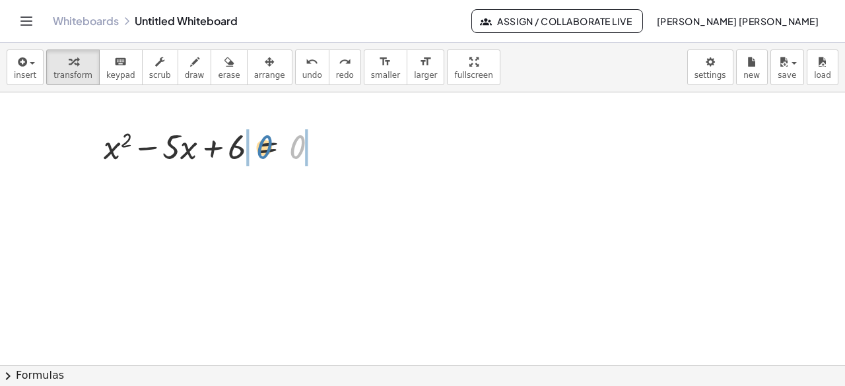
drag, startPoint x: 296, startPoint y: 146, endPoint x: 263, endPoint y: 146, distance: 33.0
click at [263, 146] on div at bounding box center [216, 145] width 238 height 45
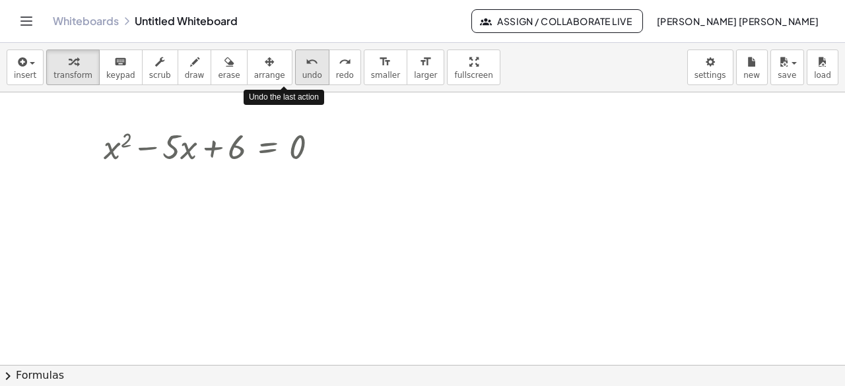
click at [302, 71] on span "undo" at bounding box center [312, 75] width 20 height 9
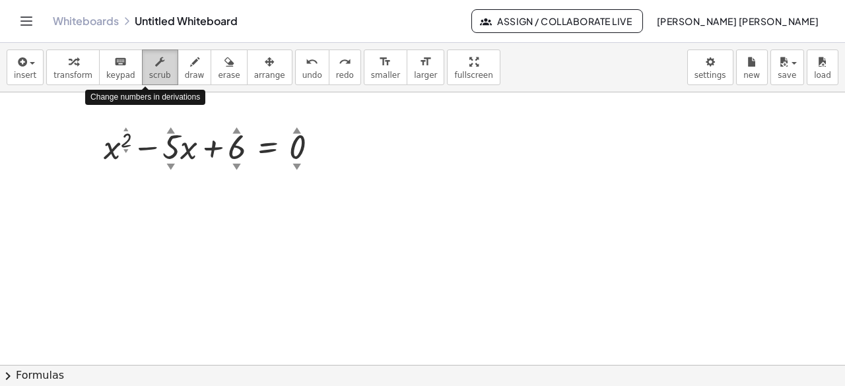
click at [149, 67] on div "button" at bounding box center [160, 61] width 22 height 16
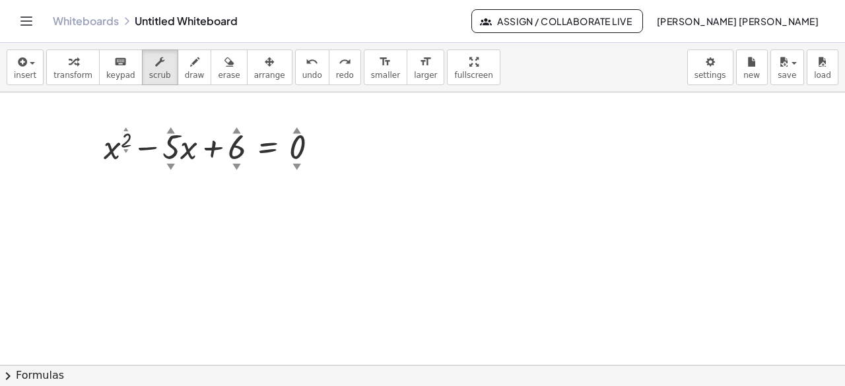
drag, startPoint x: 187, startPoint y: 145, endPoint x: 182, endPoint y: 163, distance: 19.2
click at [182, 163] on div at bounding box center [216, 145] width 238 height 45
drag, startPoint x: 300, startPoint y: 143, endPoint x: 296, endPoint y: 164, distance: 22.3
click at [296, 164] on div at bounding box center [216, 145] width 238 height 45
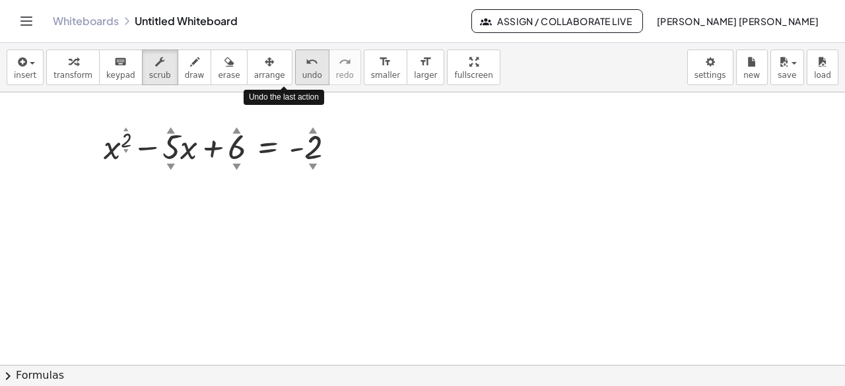
click at [302, 71] on span "undo" at bounding box center [312, 75] width 20 height 9
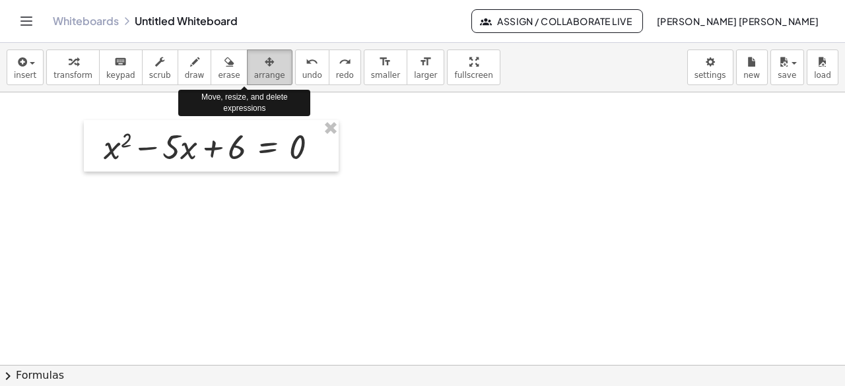
click at [254, 65] on div "button" at bounding box center [269, 61] width 31 height 16
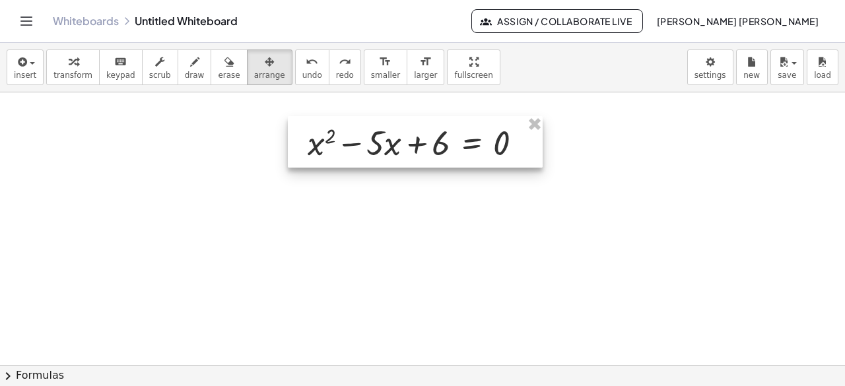
drag, startPoint x: 243, startPoint y: 137, endPoint x: 447, endPoint y: 133, distance: 204.0
click at [447, 133] on div at bounding box center [415, 141] width 255 height 51
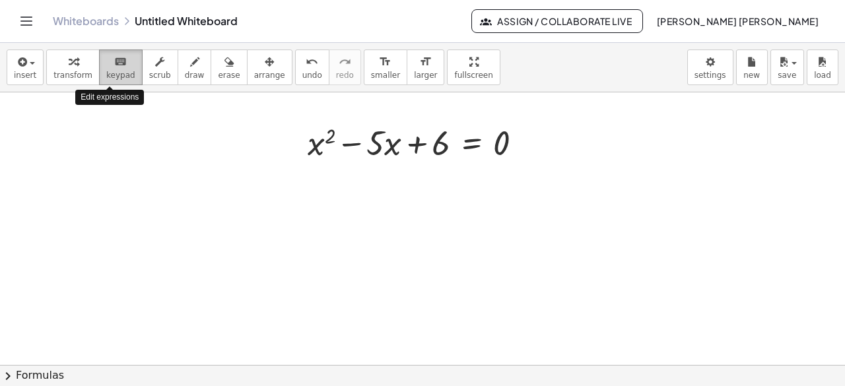
click at [114, 65] on icon "keyboard" at bounding box center [120, 62] width 13 height 16
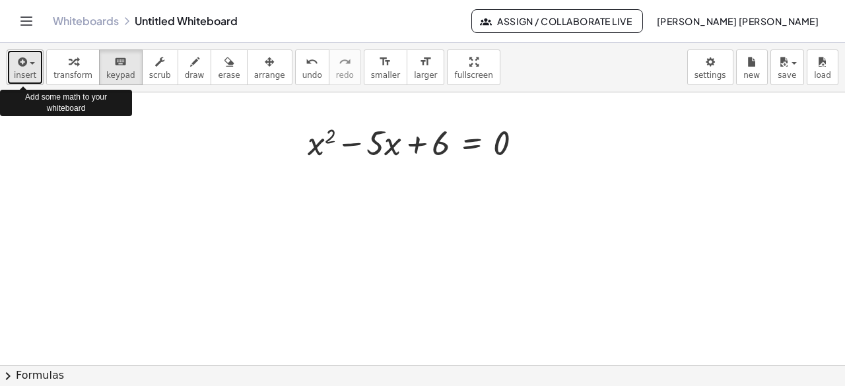
click at [32, 67] on div "button" at bounding box center [25, 61] width 22 height 16
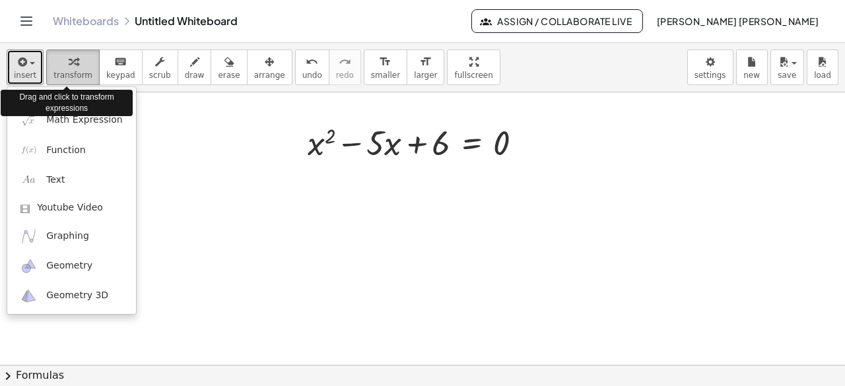
click at [59, 73] on span "transform" at bounding box center [72, 75] width 39 height 9
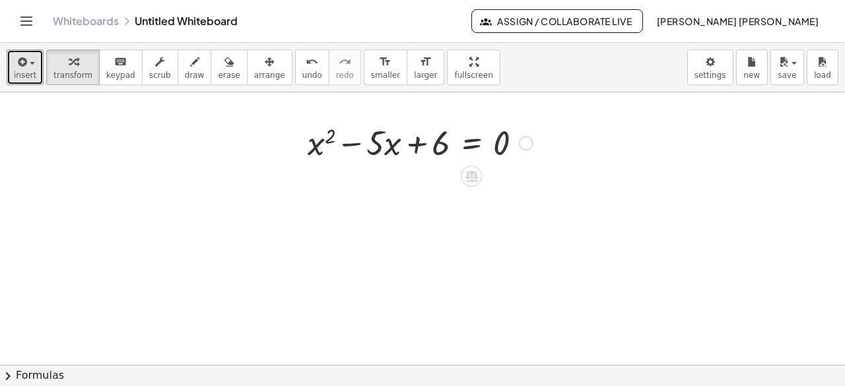
click at [502, 141] on div at bounding box center [420, 141] width 238 height 45
click at [528, 141] on div at bounding box center [526, 143] width 15 height 15
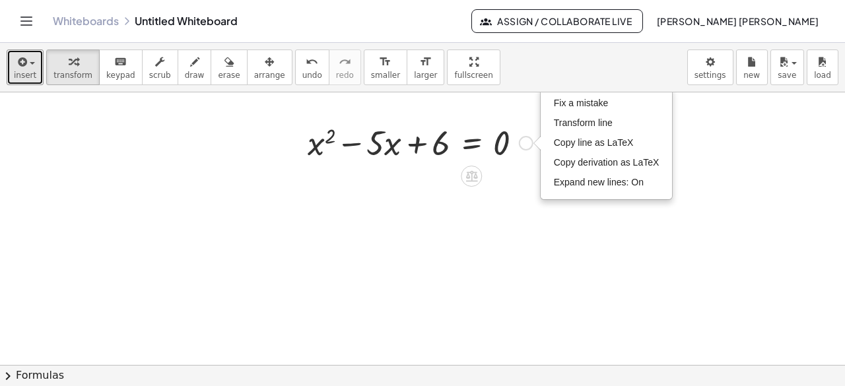
click at [528, 141] on div "Fix a mistake Transform line Copy line as LaTeX Copy derivation as LaTeX Expand…" at bounding box center [526, 143] width 15 height 15
click at [574, 123] on span "Transform line" at bounding box center [583, 122] width 59 height 11
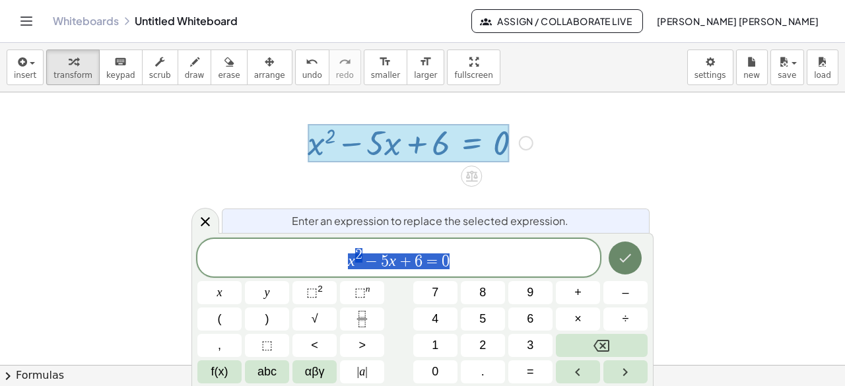
click at [626, 259] on icon "Done" at bounding box center [626, 258] width 12 height 9
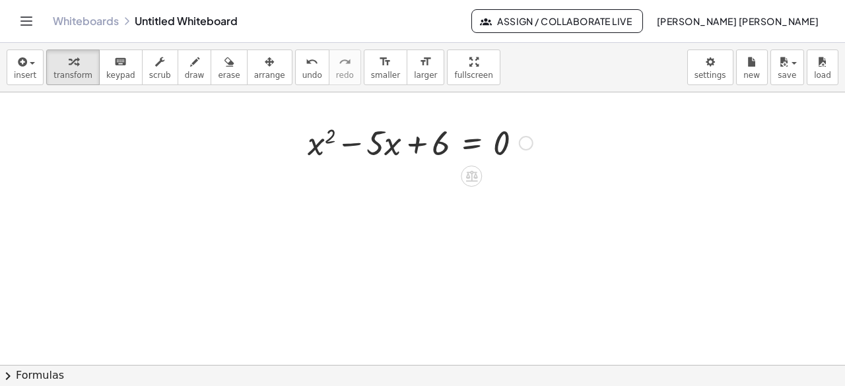
click at [527, 134] on div at bounding box center [420, 141] width 238 height 45
click at [527, 143] on div at bounding box center [526, 143] width 15 height 15
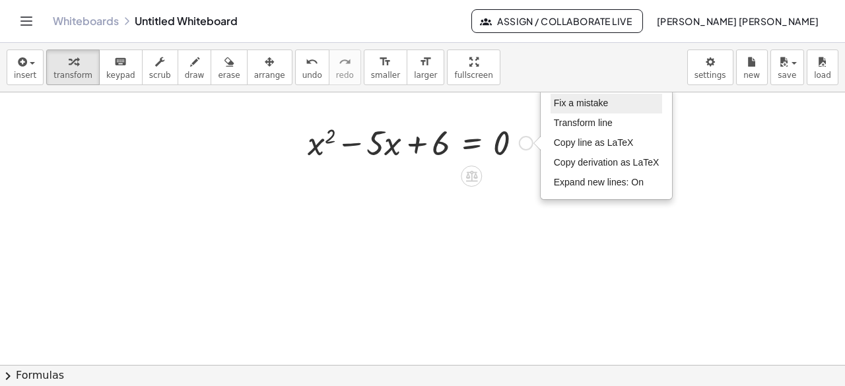
click at [577, 101] on span "Fix a mistake" at bounding box center [581, 103] width 54 height 11
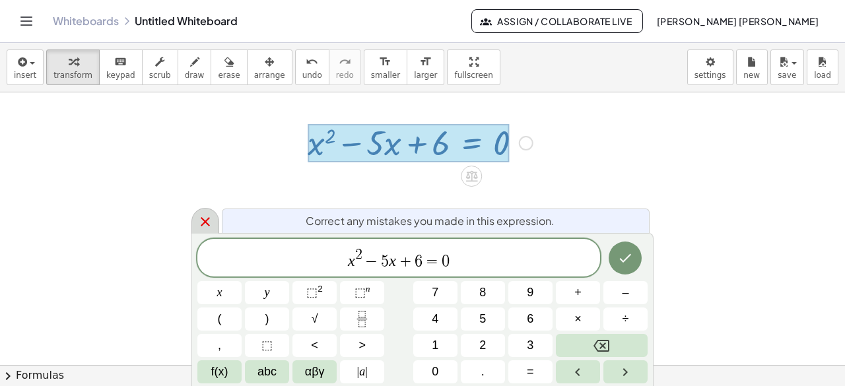
click at [202, 220] on icon at bounding box center [205, 222] width 16 height 16
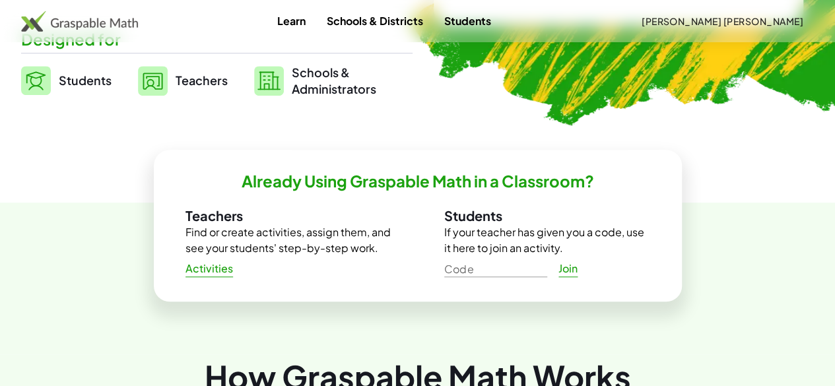
scroll to position [260, 0]
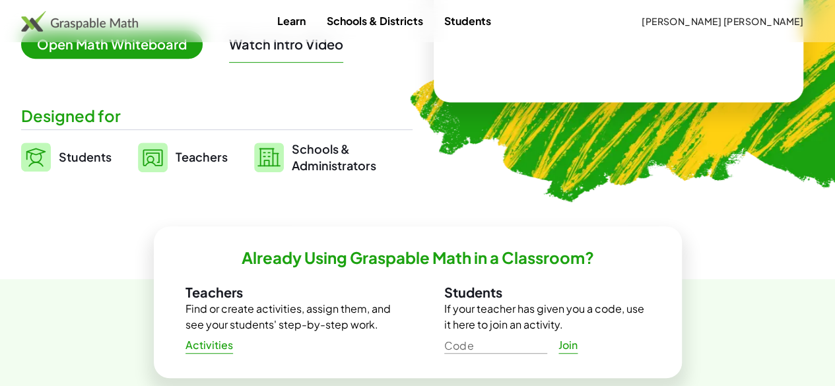
click at [216, 153] on span "Teachers" at bounding box center [202, 156] width 52 height 15
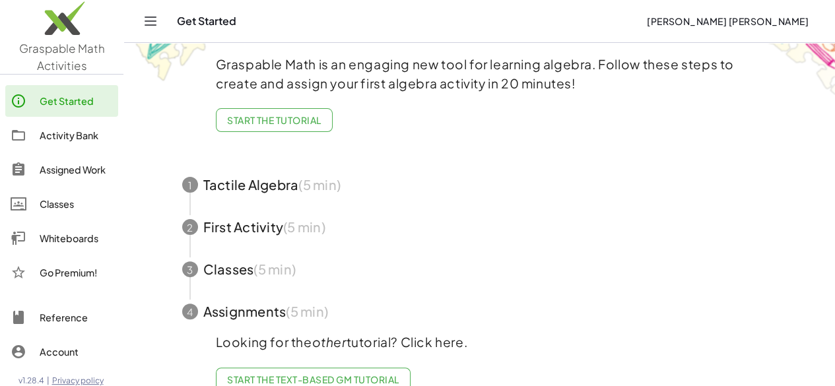
scroll to position [97, 0]
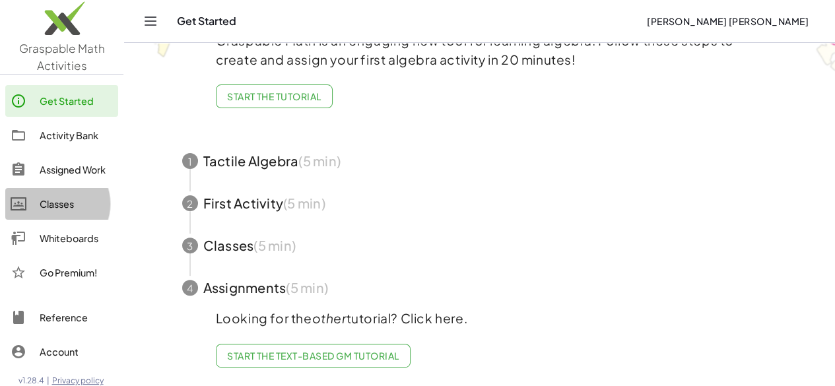
click at [81, 195] on link "Classes" at bounding box center [61, 204] width 113 height 32
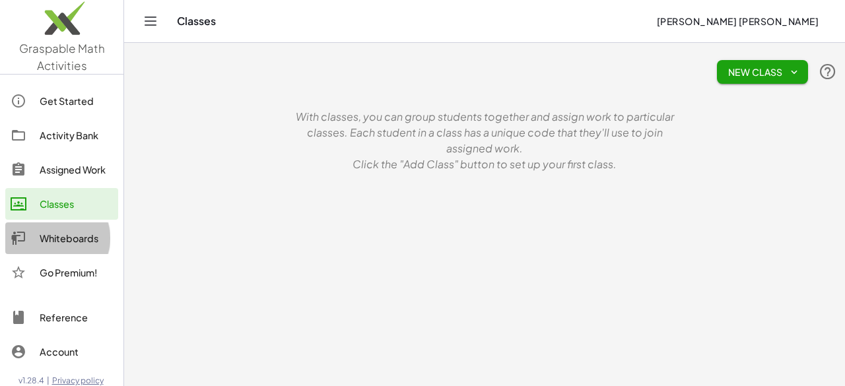
click at [69, 237] on div "Whiteboards" at bounding box center [76, 238] width 73 height 16
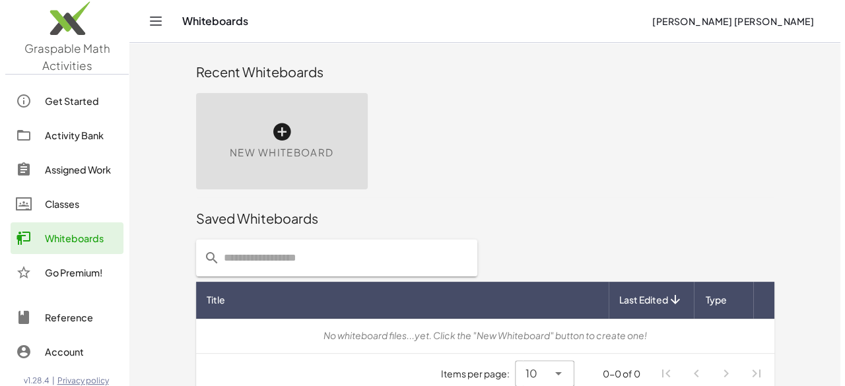
scroll to position [12, 0]
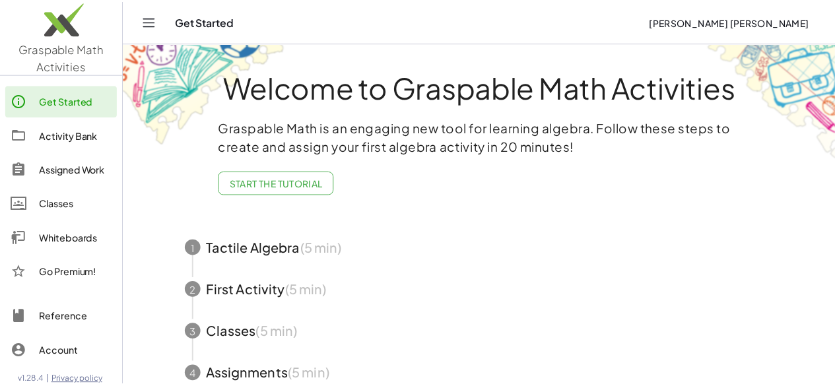
scroll to position [97, 0]
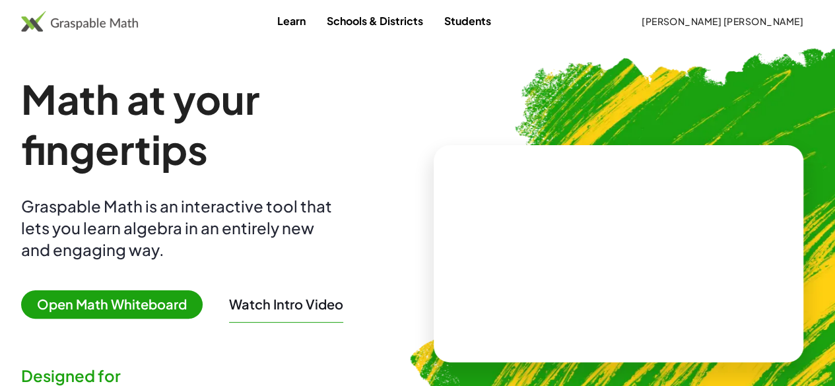
click at [286, 23] on link "Learn" at bounding box center [292, 21] width 50 height 24
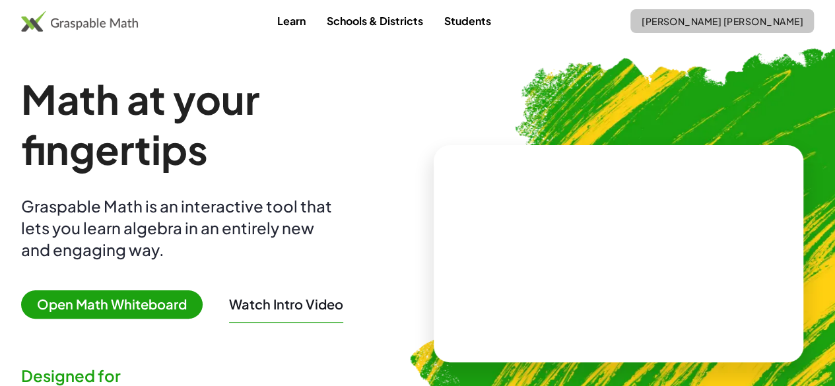
click at [650, 18] on span "[PERSON_NAME] [PERSON_NAME]" at bounding box center [722, 21] width 162 height 12
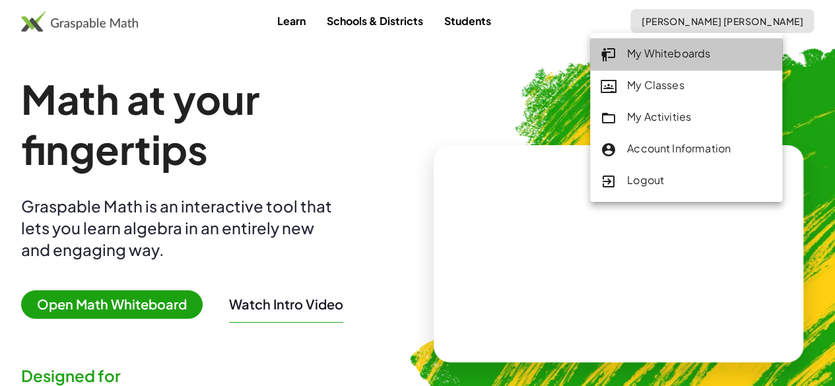
click at [661, 61] on div "My Whiteboards" at bounding box center [686, 54] width 171 height 17
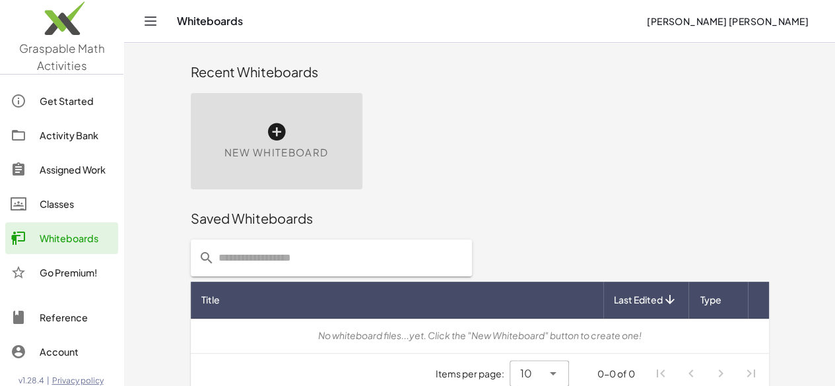
scroll to position [15, 0]
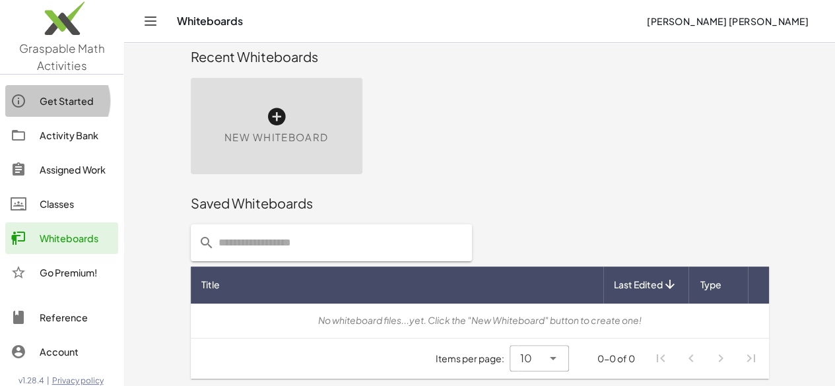
click at [69, 100] on div "Get Started" at bounding box center [76, 101] width 73 height 16
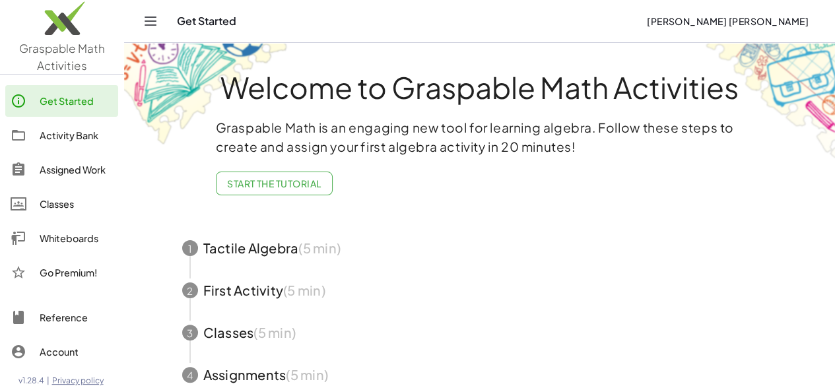
scroll to position [97, 0]
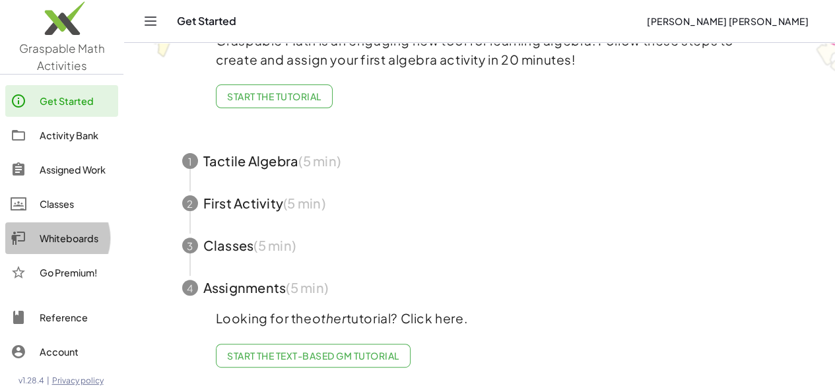
click at [77, 230] on div "Whiteboards" at bounding box center [76, 238] width 73 height 16
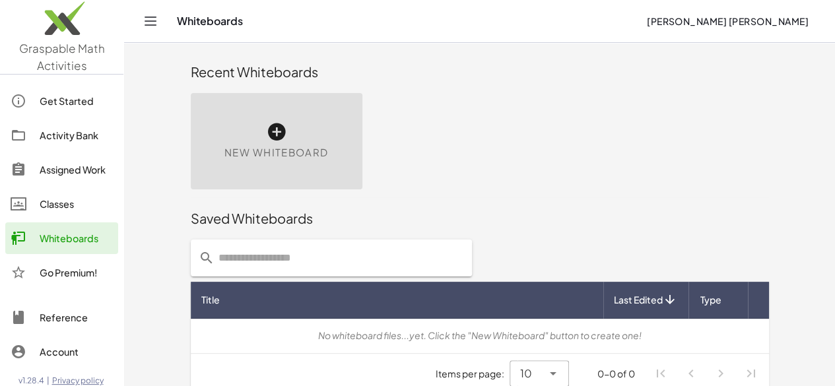
scroll to position [15, 0]
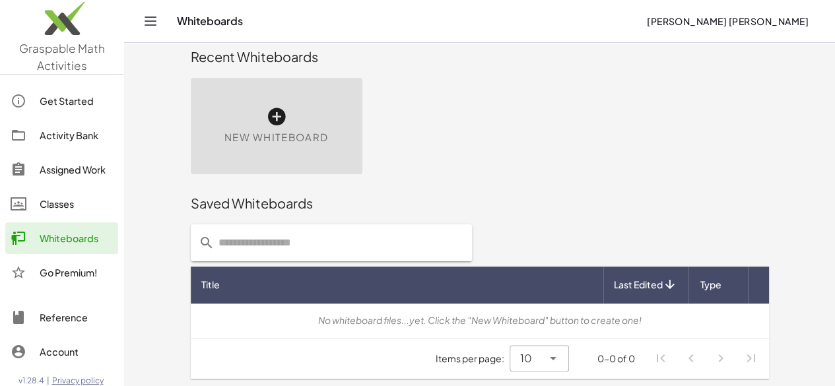
click at [234, 129] on div "New Whiteboard" at bounding box center [277, 126] width 172 height 96
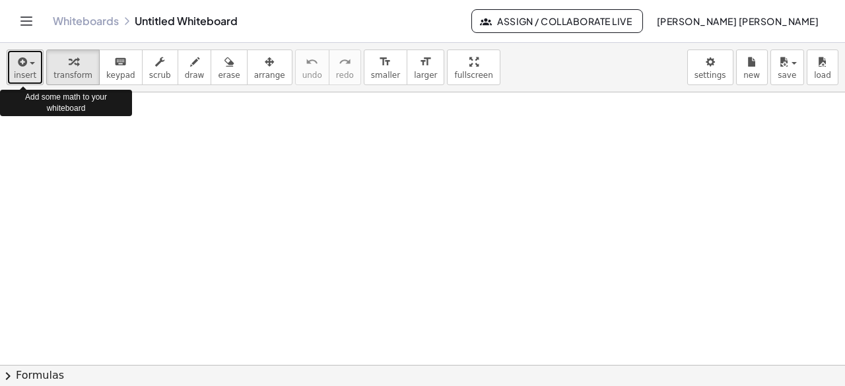
click at [33, 65] on button "insert" at bounding box center [25, 68] width 37 height 36
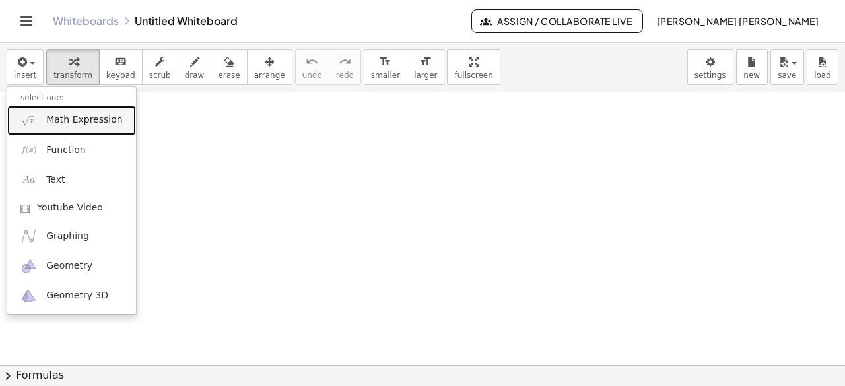
click at [86, 125] on span "Math Expression" at bounding box center [84, 120] width 76 height 13
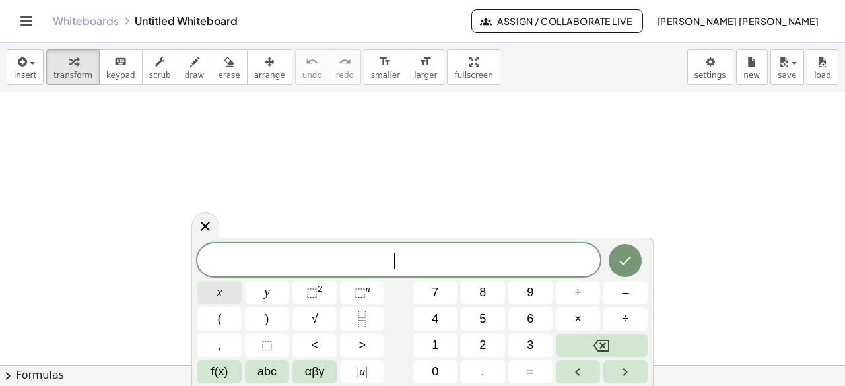
click at [213, 297] on button "x" at bounding box center [219, 292] width 44 height 23
click at [301, 297] on button "⬚ 2" at bounding box center [314, 292] width 44 height 23
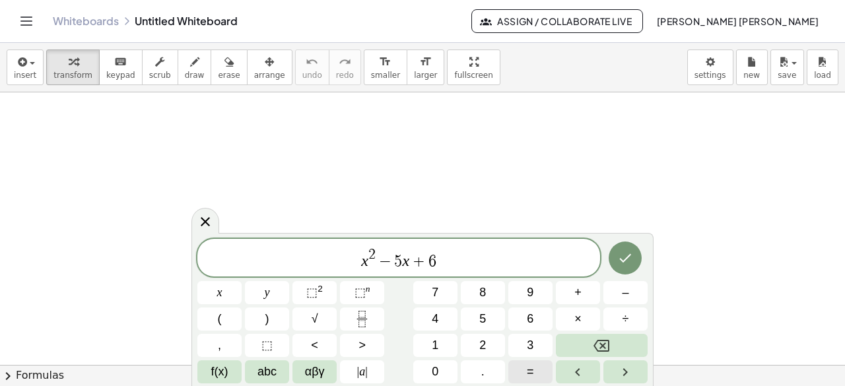
click at [535, 374] on button "=" at bounding box center [530, 371] width 44 height 23
click at [628, 262] on icon "Done" at bounding box center [625, 258] width 16 height 16
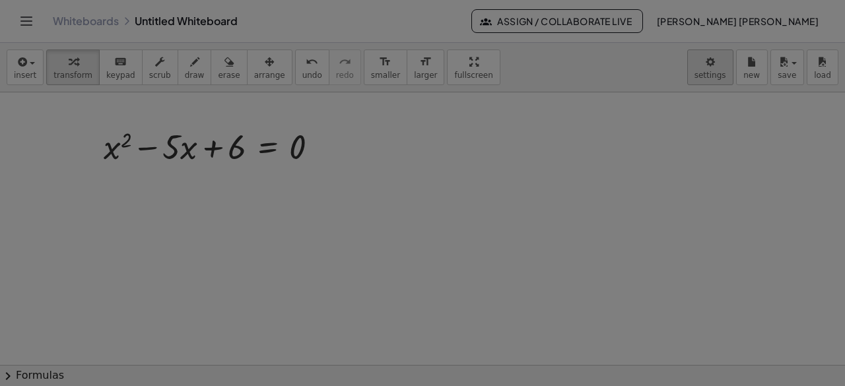
click at [725, 73] on body "Graspable Math Activities Get Started Activity Bank Assigned Work Classes White…" at bounding box center [422, 193] width 845 height 386
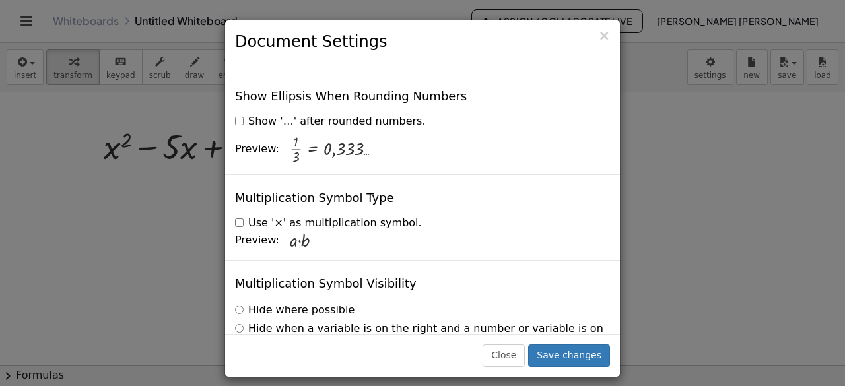
scroll to position [3243, 0]
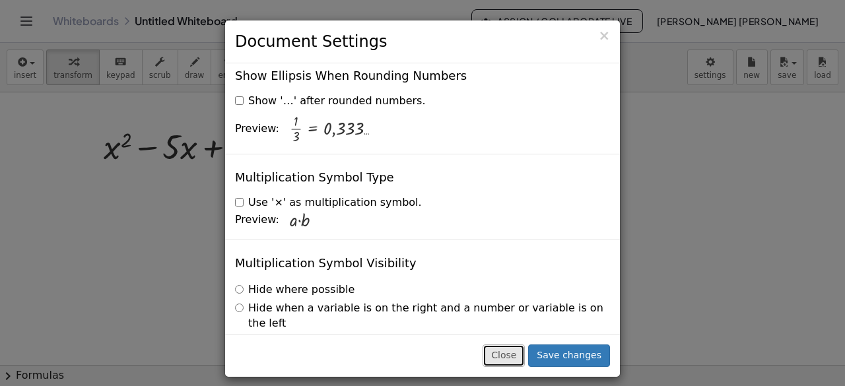
click at [512, 360] on button "Close" at bounding box center [503, 356] width 42 height 22
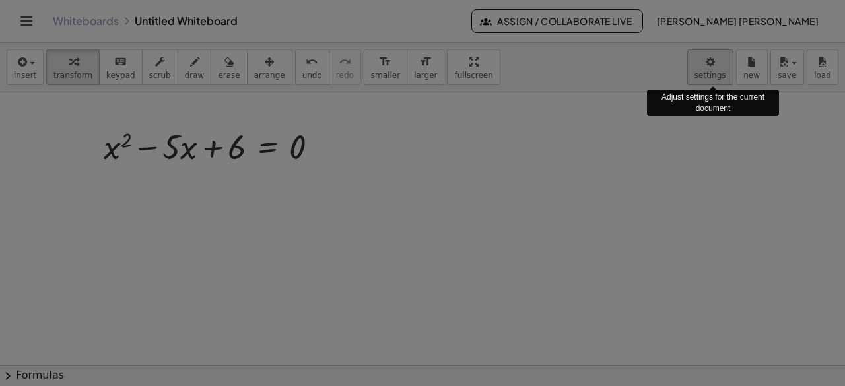
click at [701, 81] on body "Graspable Math Activities Get Started Activity Bank Assigned Work Classes White…" at bounding box center [422, 193] width 845 height 386
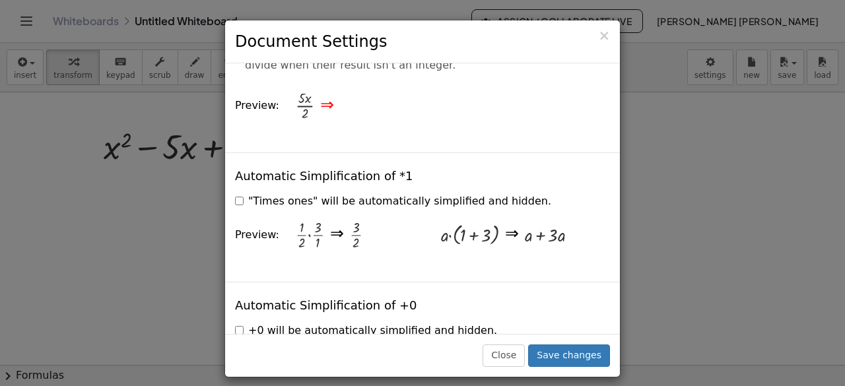
scroll to position [1639, 0]
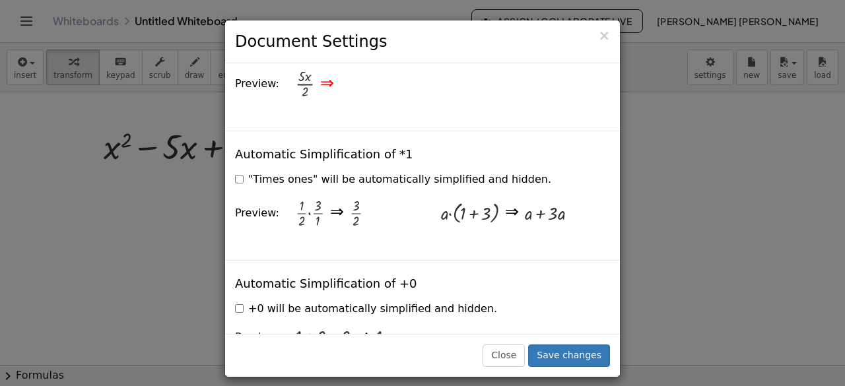
click at [672, 246] on div "× Document Settings These settings are saved with the document you are currentl…" at bounding box center [422, 193] width 845 height 386
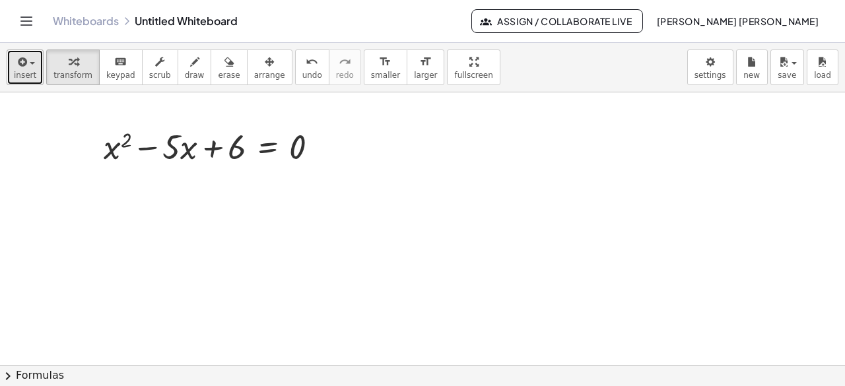
click at [30, 65] on div "button" at bounding box center [25, 61] width 22 height 16
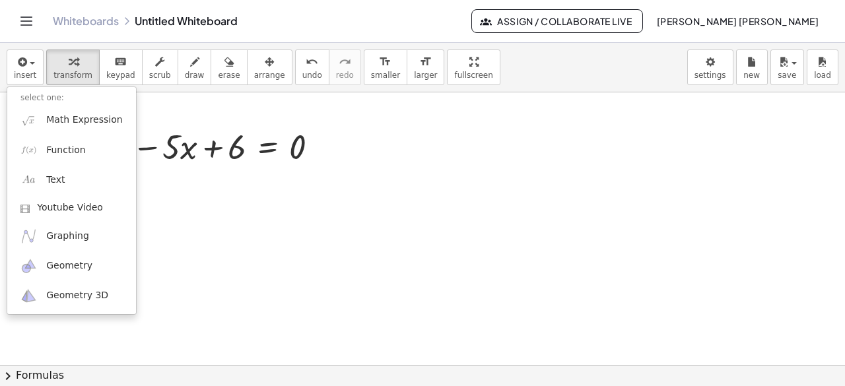
click at [611, 83] on div "insert select one: Math Expression Function Text Youtube Video Graphing Geometr…" at bounding box center [422, 68] width 845 height 50
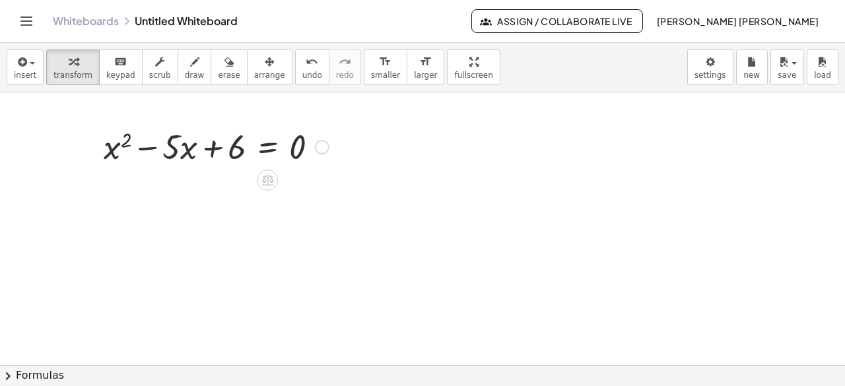
click at [321, 147] on div at bounding box center [322, 147] width 15 height 15
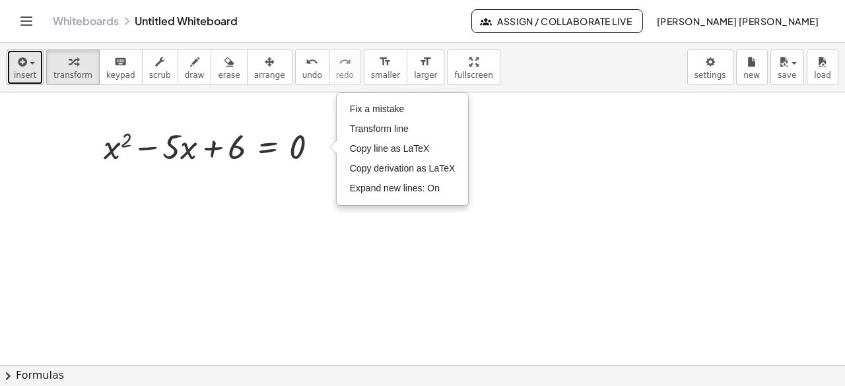
click at [20, 68] on icon "button" at bounding box center [21, 62] width 12 height 16
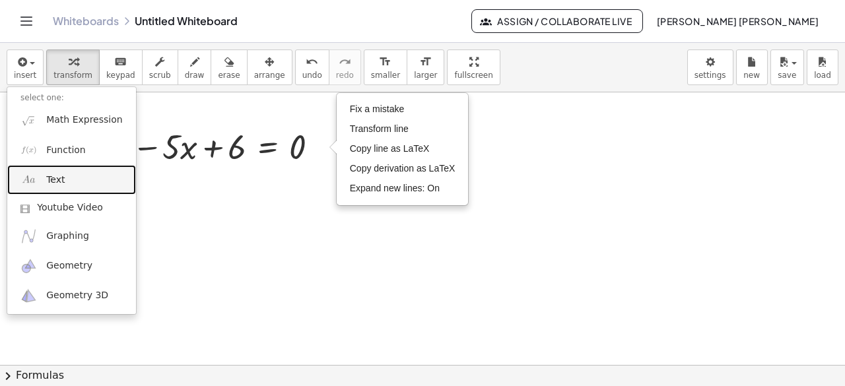
click at [59, 179] on span "Text" at bounding box center [55, 180] width 18 height 13
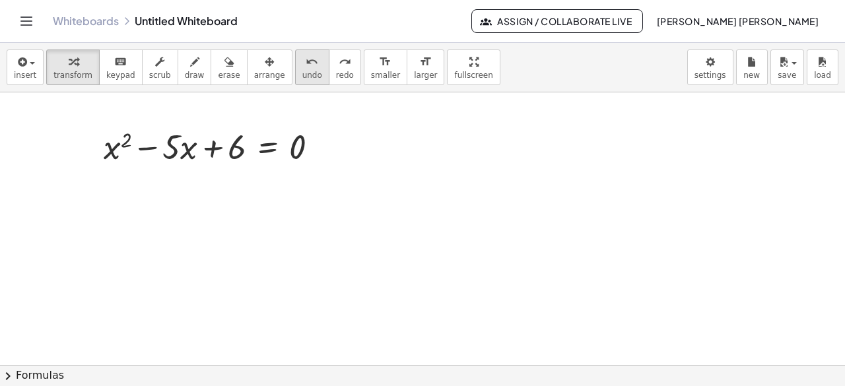
click at [306, 67] on icon "undo" at bounding box center [312, 62] width 13 height 16
click at [30, 71] on span "insert" at bounding box center [25, 75] width 22 height 9
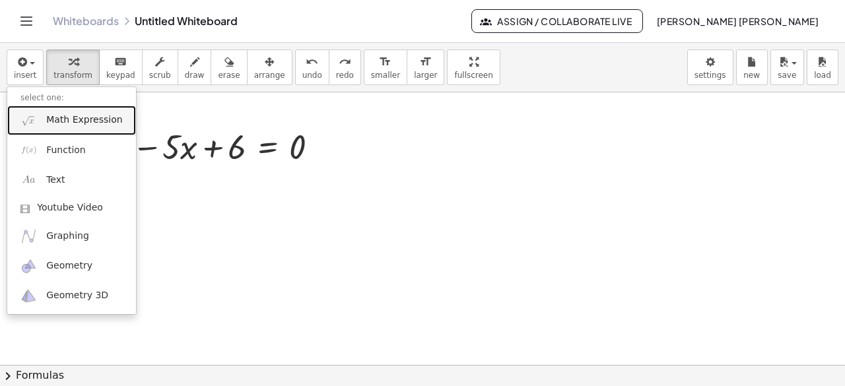
click at [67, 126] on link "Math Expression" at bounding box center [71, 121] width 129 height 30
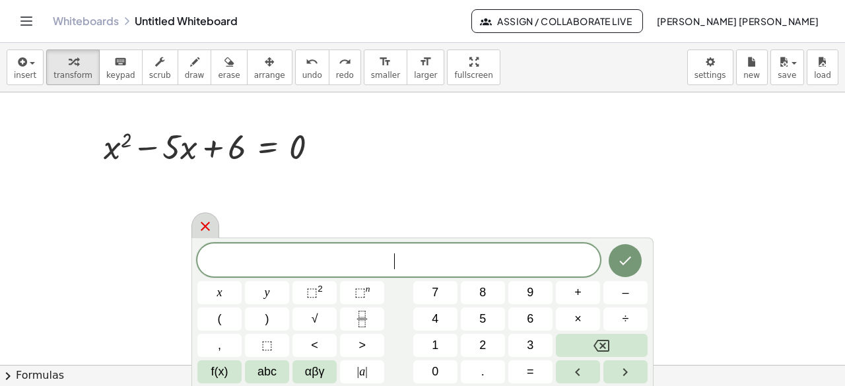
click at [194, 232] on div at bounding box center [205, 226] width 28 height 26
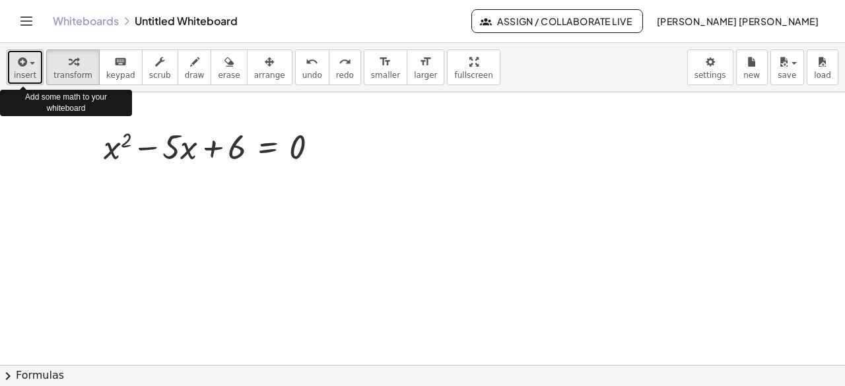
click at [21, 76] on span "insert" at bounding box center [25, 75] width 22 height 9
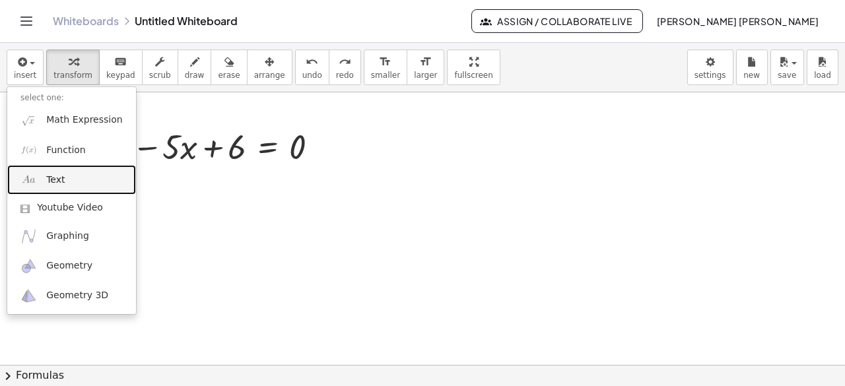
click at [55, 176] on span "Text" at bounding box center [55, 180] width 18 height 13
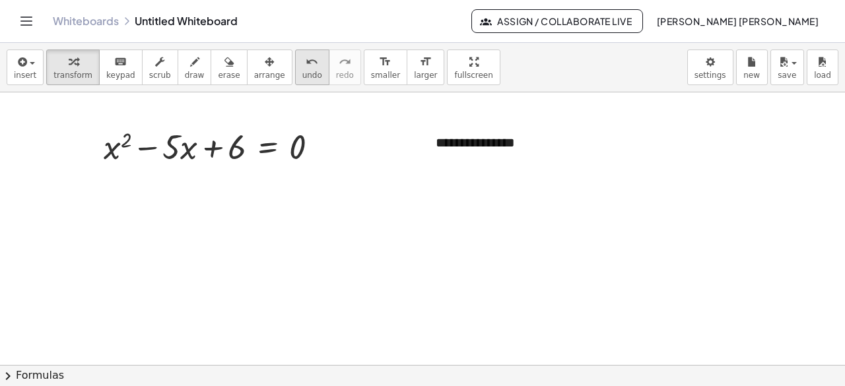
click at [306, 65] on icon "undo" at bounding box center [312, 62] width 13 height 16
click at [254, 61] on div "button" at bounding box center [269, 61] width 31 height 16
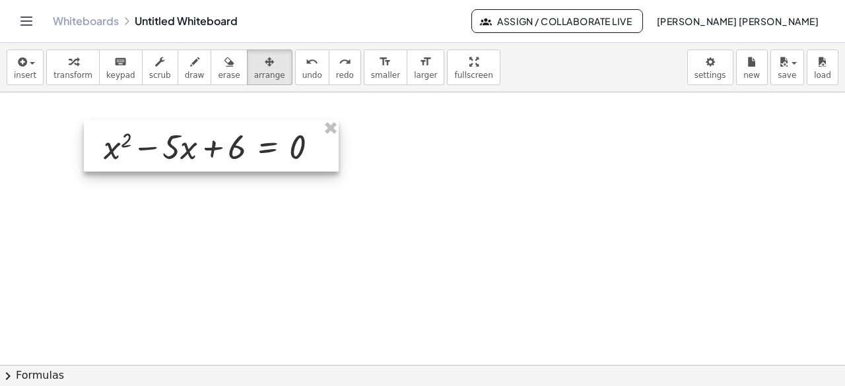
click at [246, 134] on div at bounding box center [211, 145] width 255 height 51
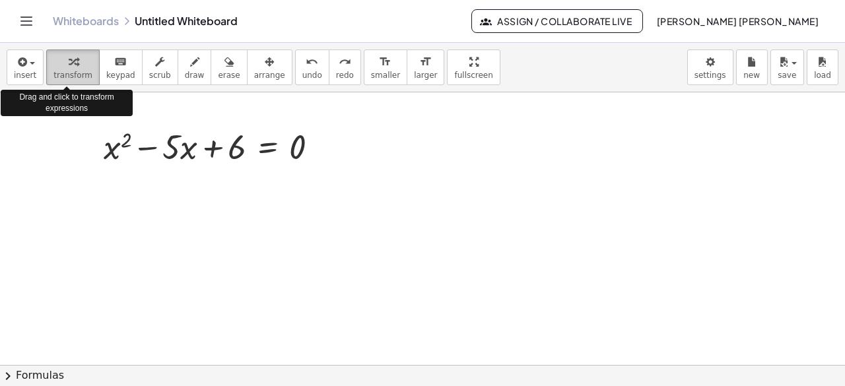
click at [83, 67] on div "button" at bounding box center [72, 61] width 39 height 16
click at [34, 65] on button "insert" at bounding box center [25, 68] width 37 height 36
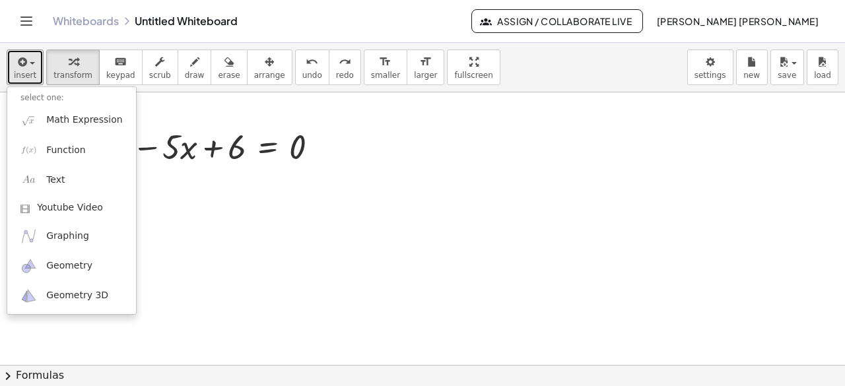
click at [307, 259] on div at bounding box center [422, 365] width 845 height 547
